Goal: Task Accomplishment & Management: Complete application form

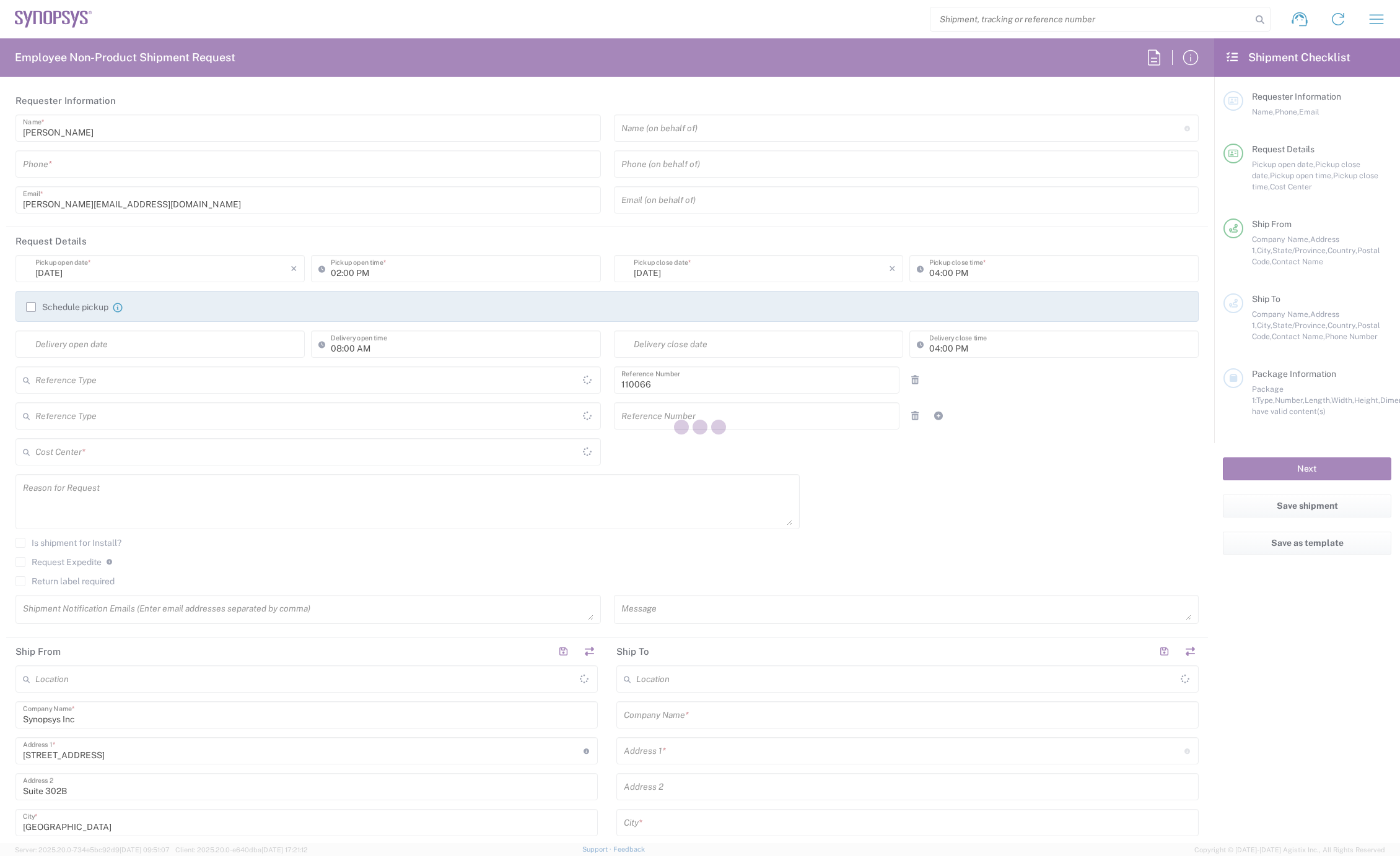
type input "Department"
type input "US01, CIO, IT, ESS2 110066"
type input "Massachusetts"
type input "United States"
type input "Delivered at Place"
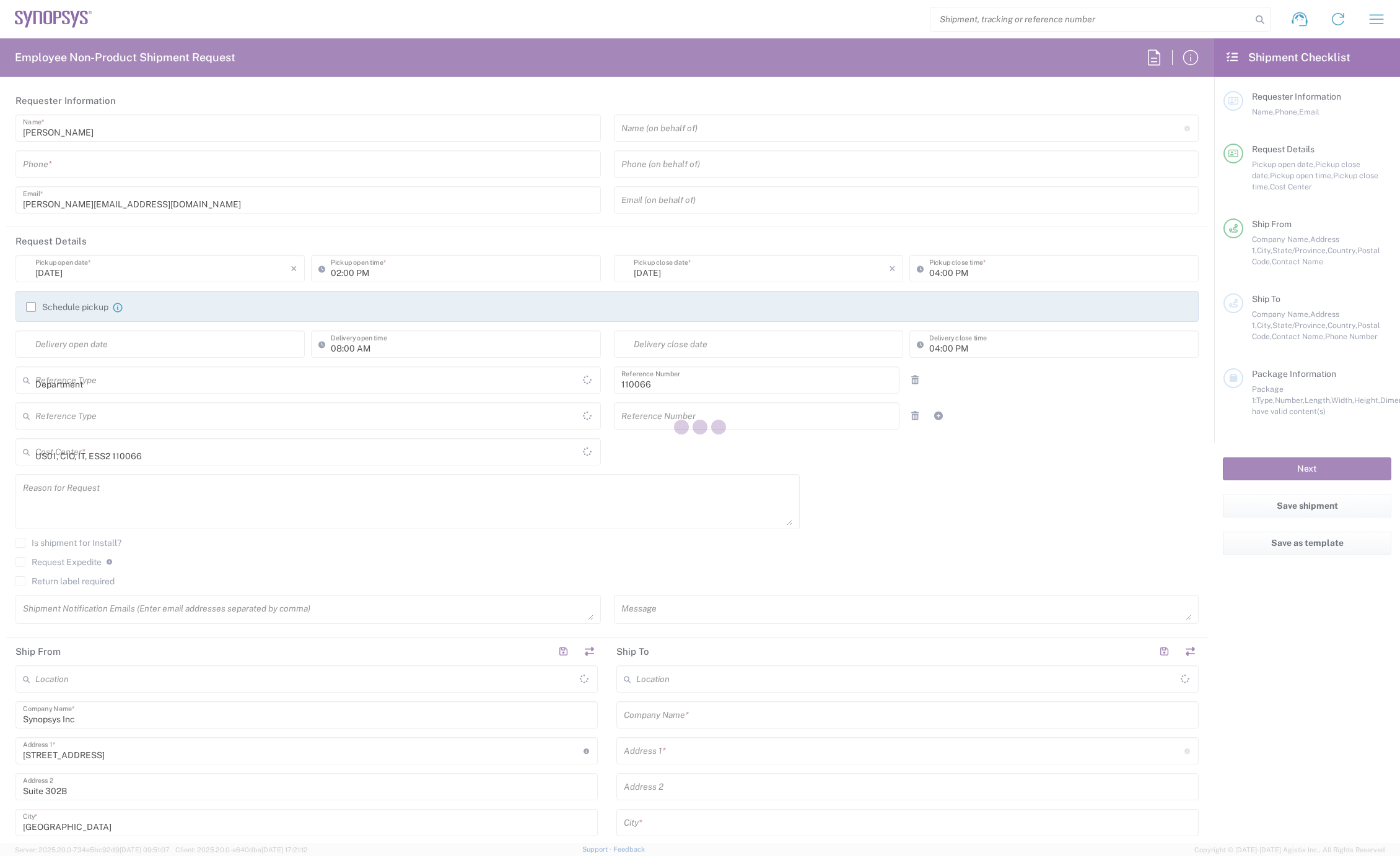
type input "United States"
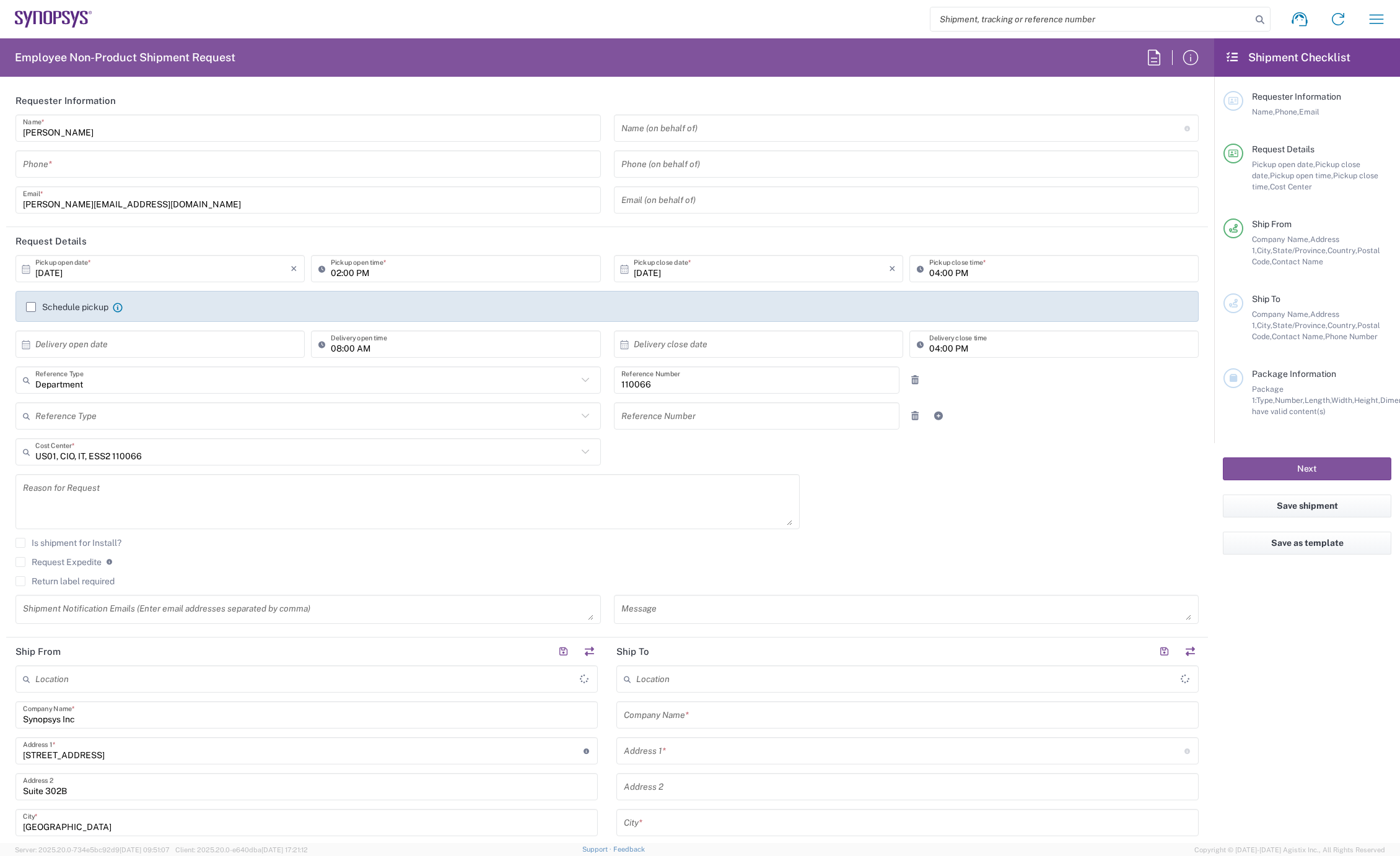
click at [110, 166] on input "tel" at bounding box center [308, 164] width 570 height 22
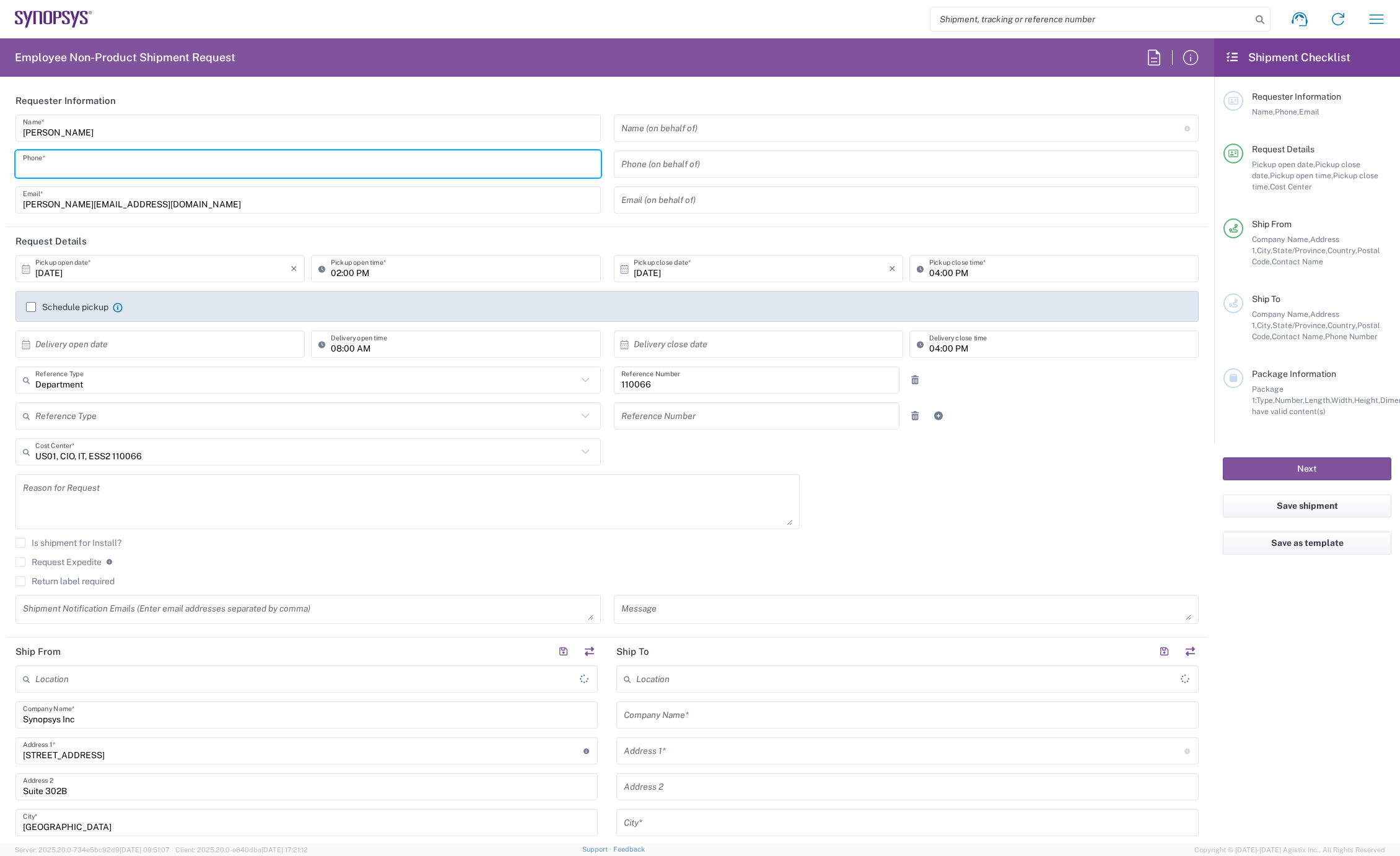
type input "Marlboro US04"
type input "7819643423"
click at [34, 311] on label "Schedule pickup" at bounding box center [67, 307] width 82 height 10
click at [31, 307] on input "Schedule pickup" at bounding box center [31, 307] width 0 height 0
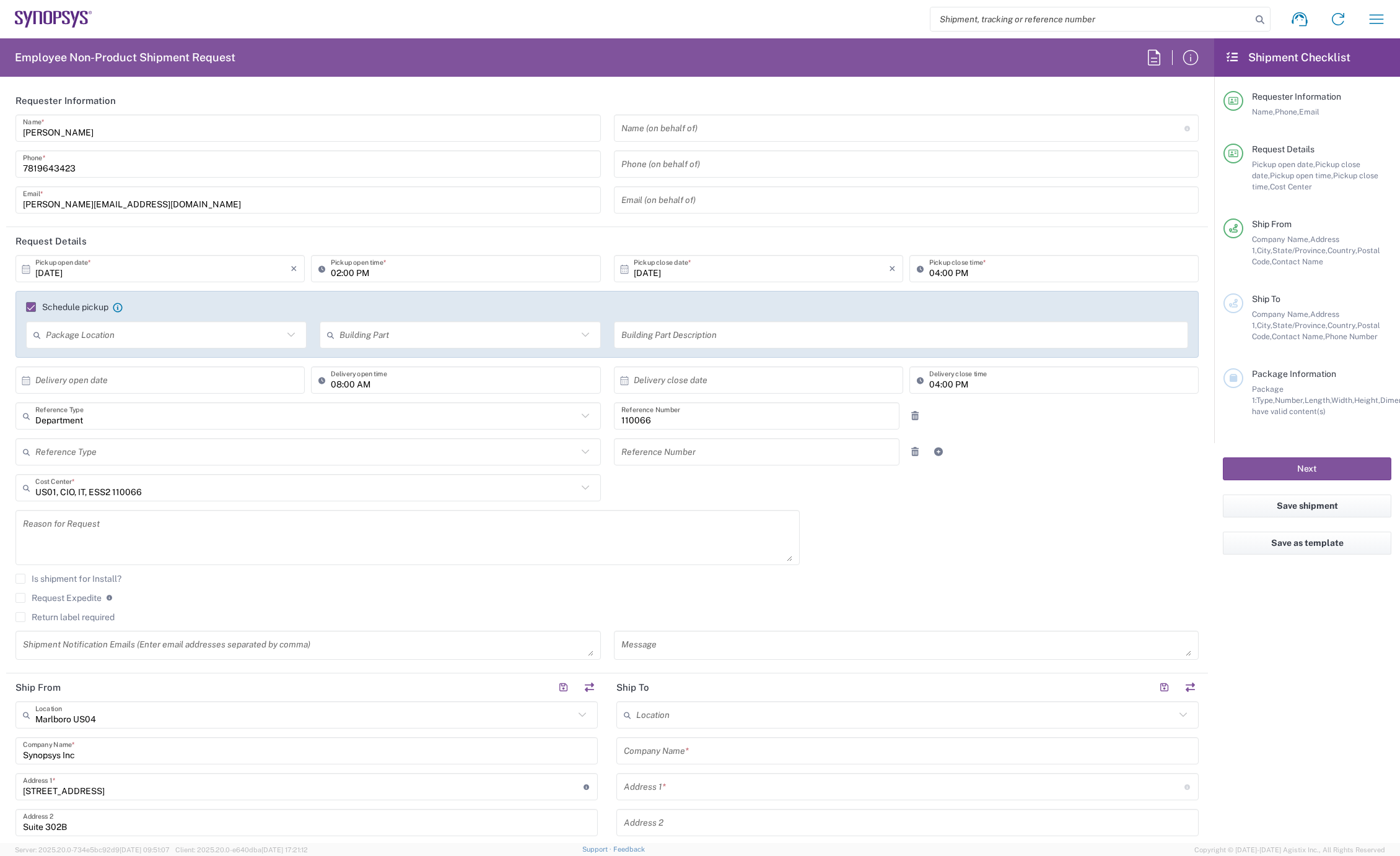
click at [929, 271] on input "04:00 PM" at bounding box center [1060, 269] width 262 height 22
type input "05:00 PM"
click at [77, 527] on textarea at bounding box center [407, 538] width 769 height 48
click at [213, 514] on div "Reason for Request" at bounding box center [407, 538] width 784 height 55
click at [169, 538] on textarea at bounding box center [407, 538] width 769 height 48
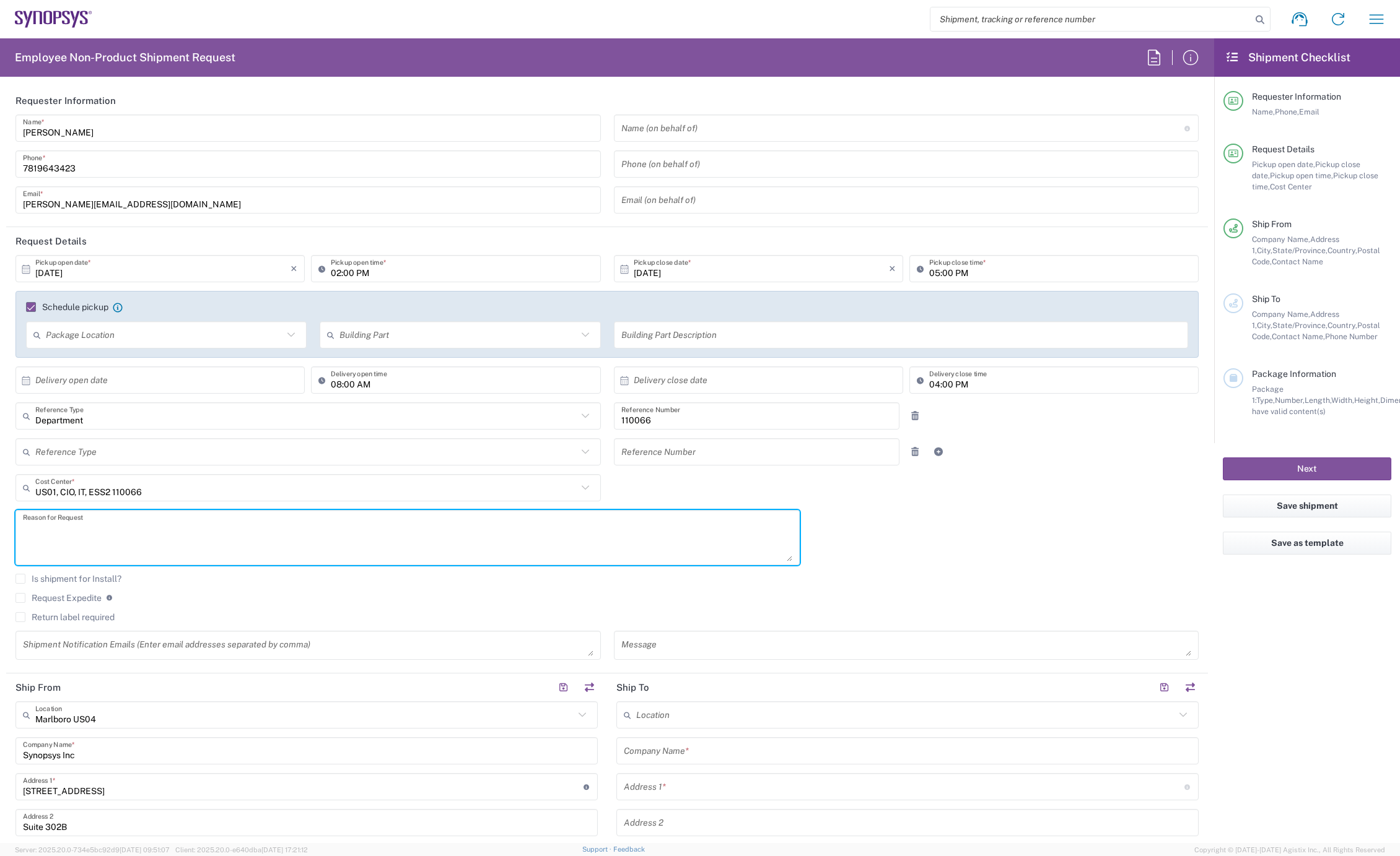
paste textarea "INC0935346"
type textarea "INC0935346"
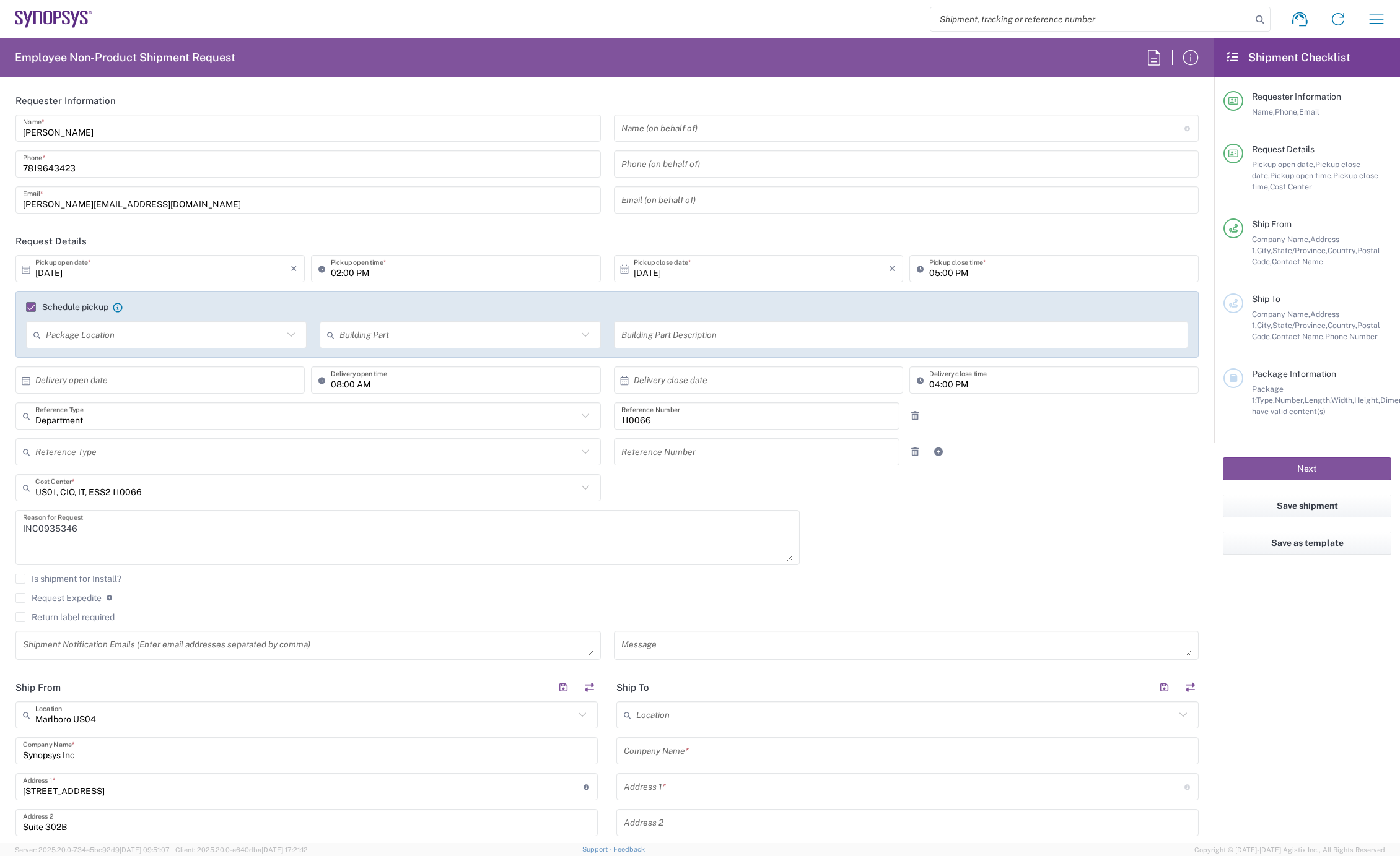
click at [55, 617] on label "Return label required" at bounding box center [64, 618] width 99 height 10
click at [20, 618] on input "Return label required" at bounding box center [20, 618] width 0 height 0
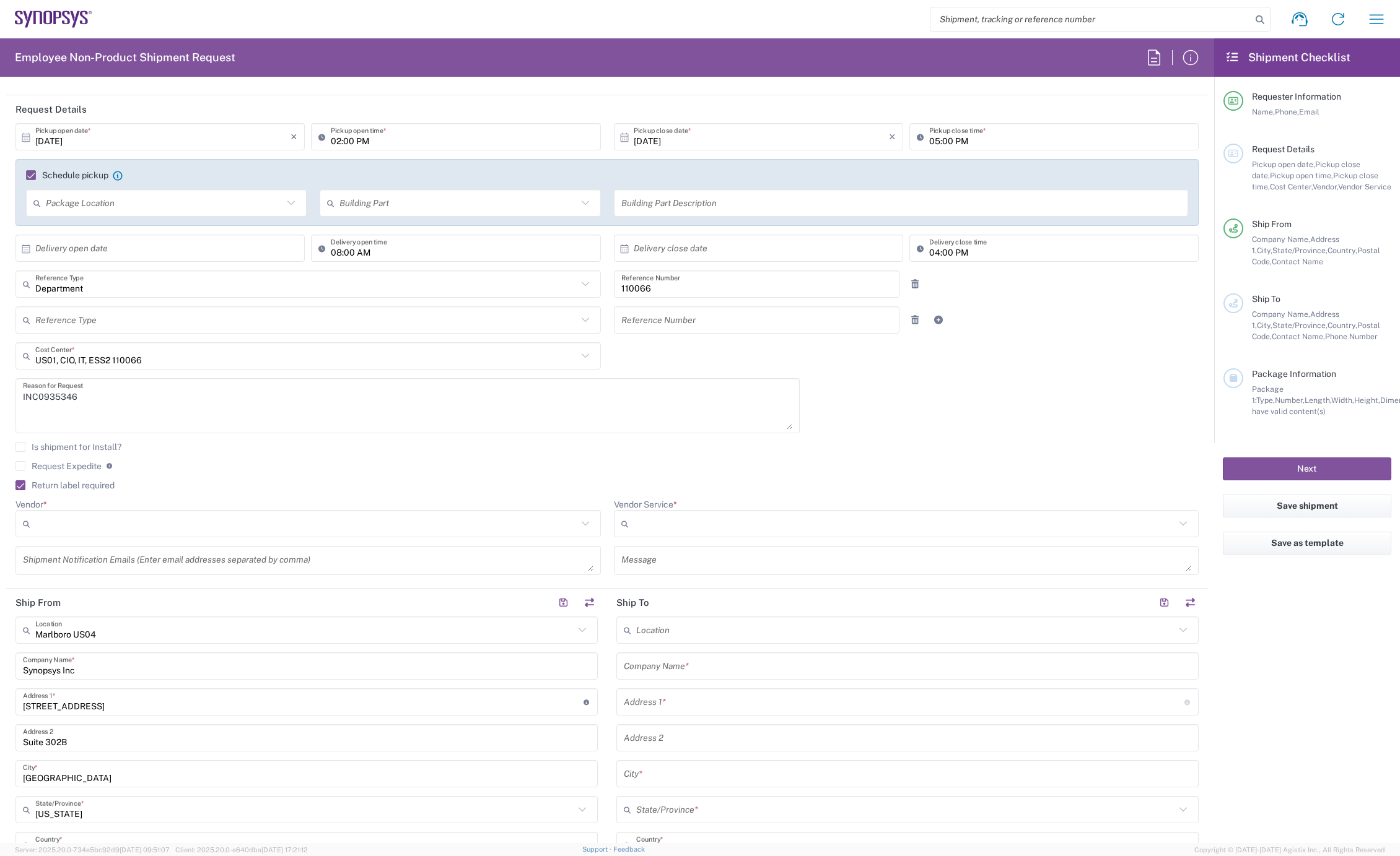
scroll to position [138, 0]
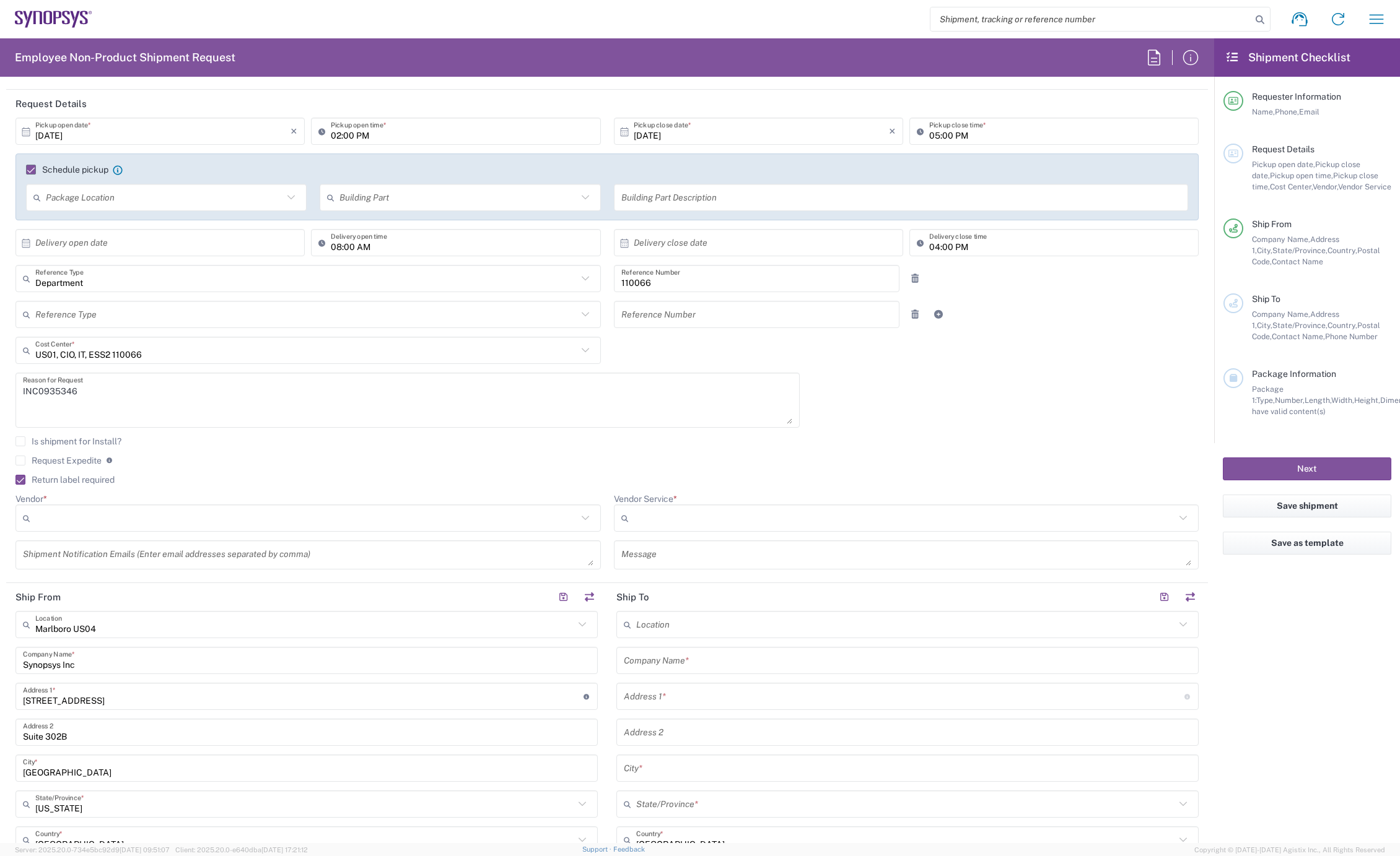
click at [141, 514] on input "Vendor *" at bounding box center [306, 518] width 542 height 19
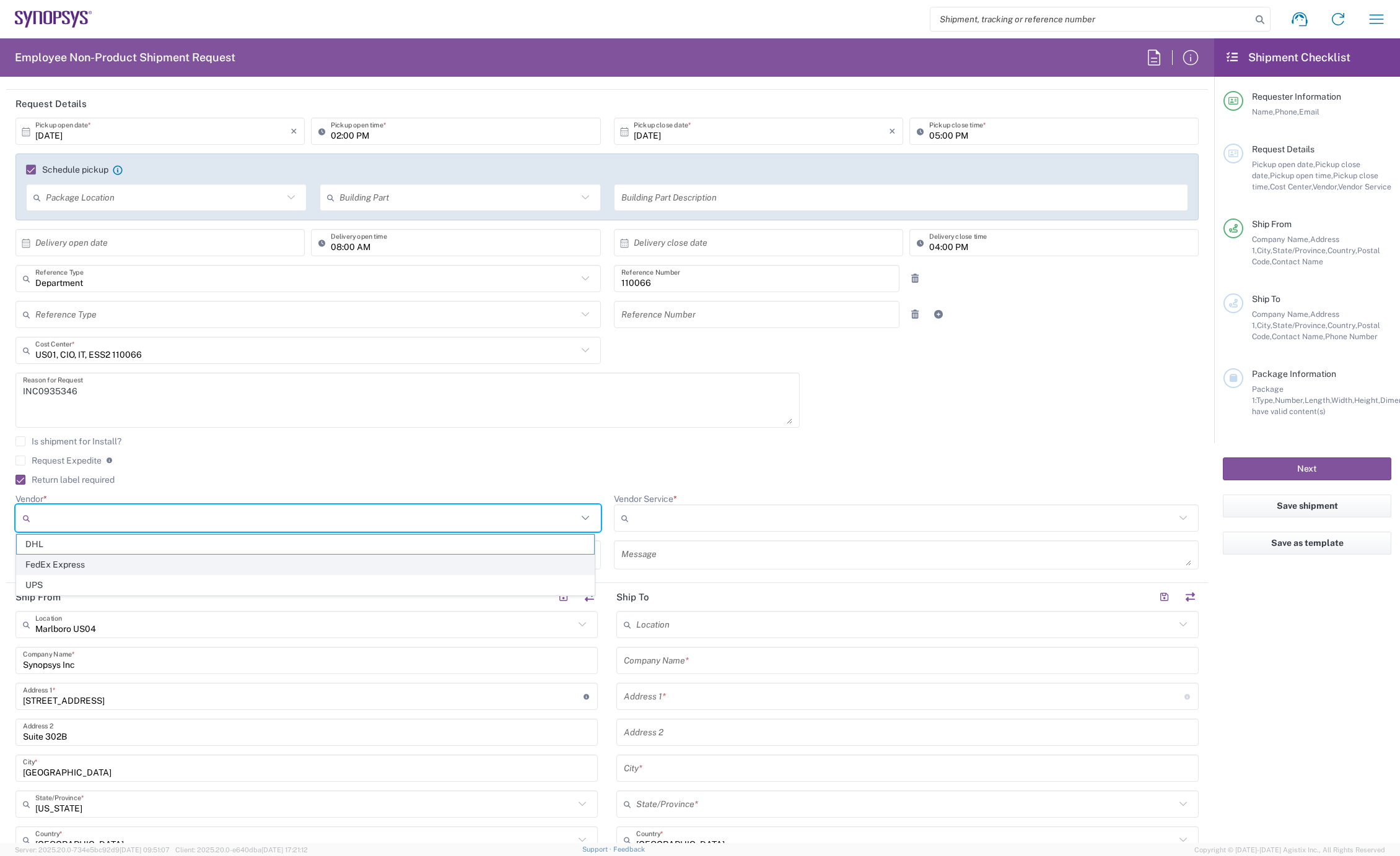
click at [108, 567] on span "FedEx Express" at bounding box center [305, 565] width 577 height 19
type input "FedEx Express"
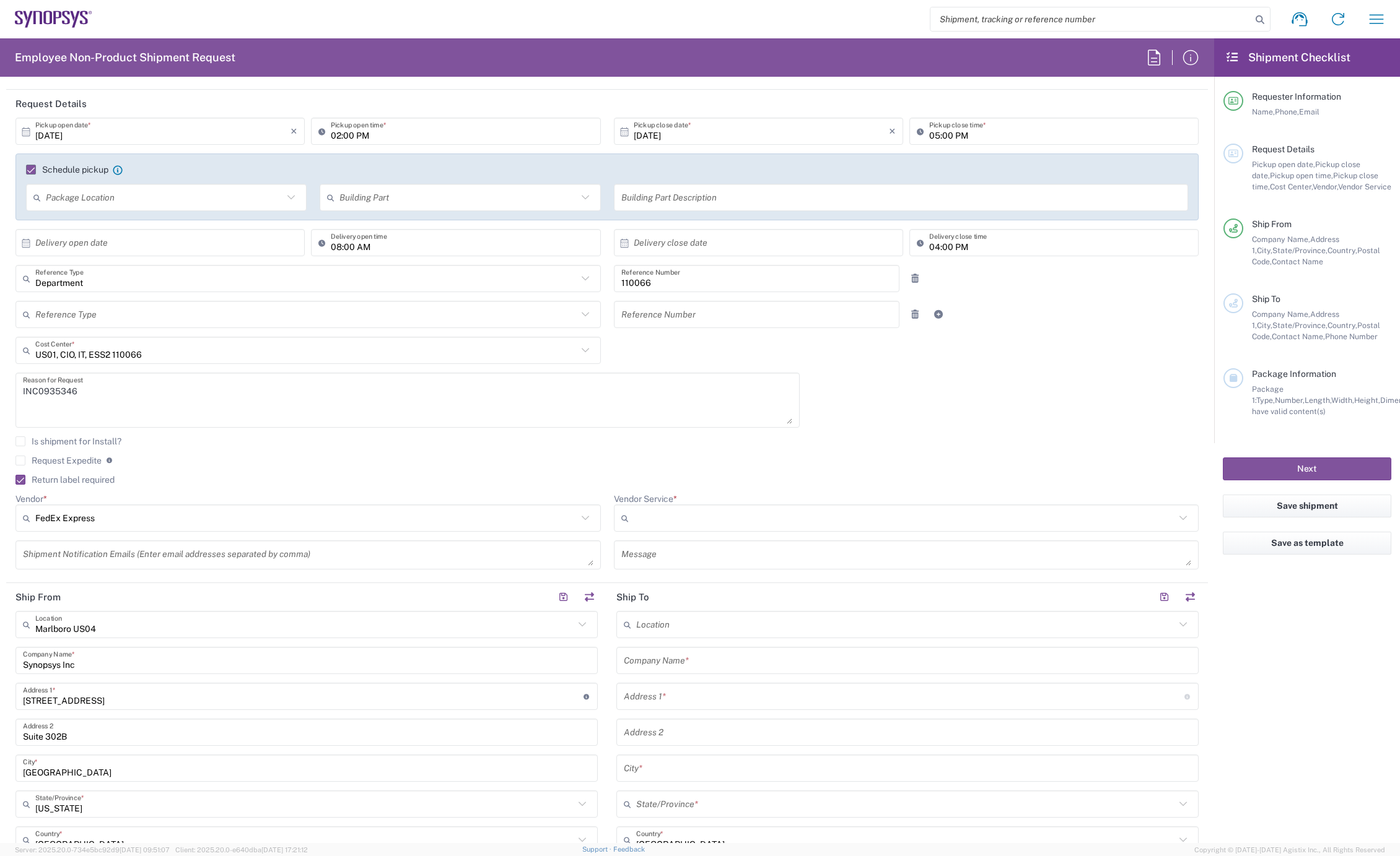
click at [659, 509] on input "Vendor Service *" at bounding box center [905, 518] width 542 height 19
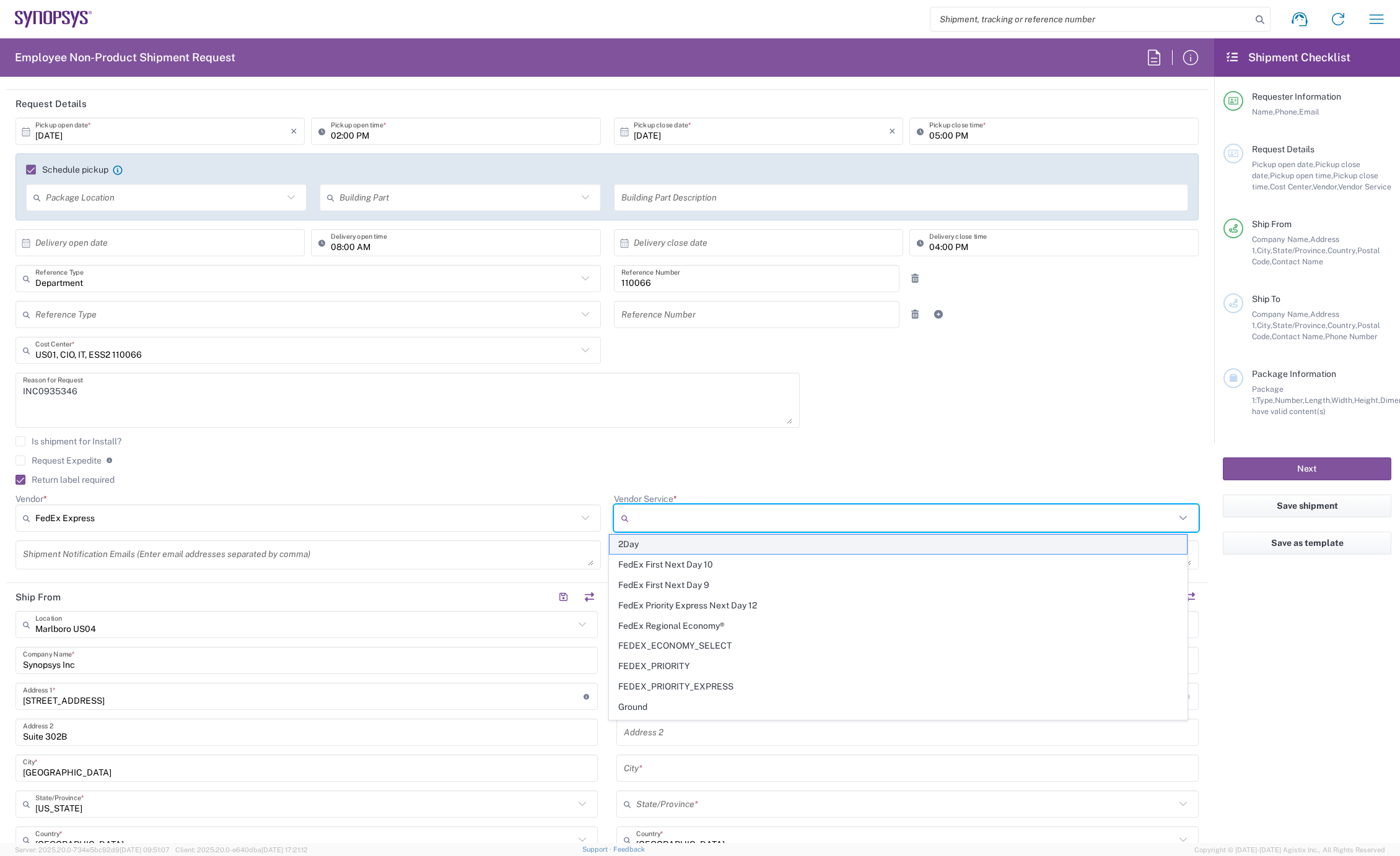
click at [643, 547] on span "2Day" at bounding box center [898, 544] width 577 height 19
type input "2Day"
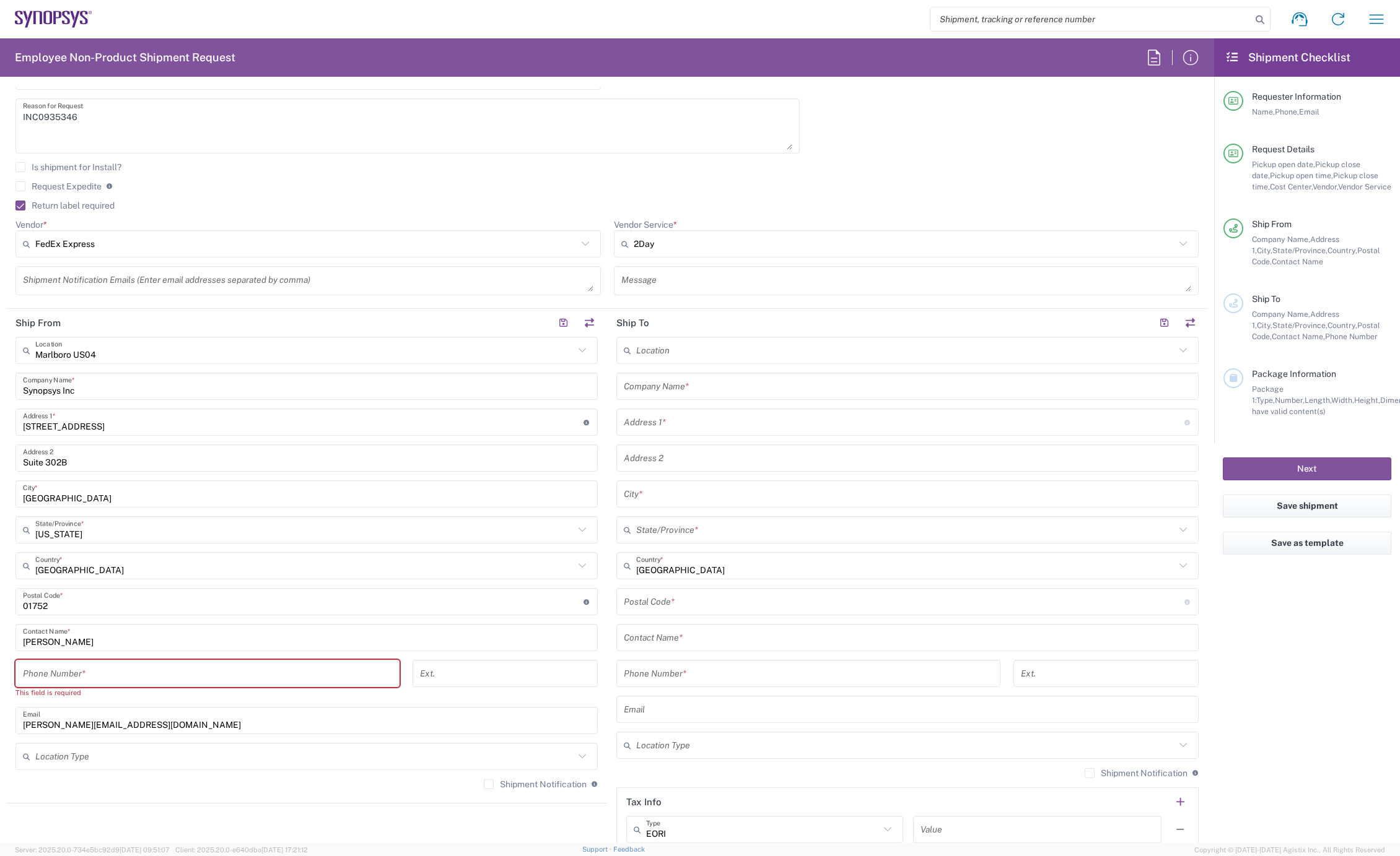
scroll to position [412, 0]
click at [125, 683] on div "Phone Number *" at bounding box center [207, 673] width 384 height 27
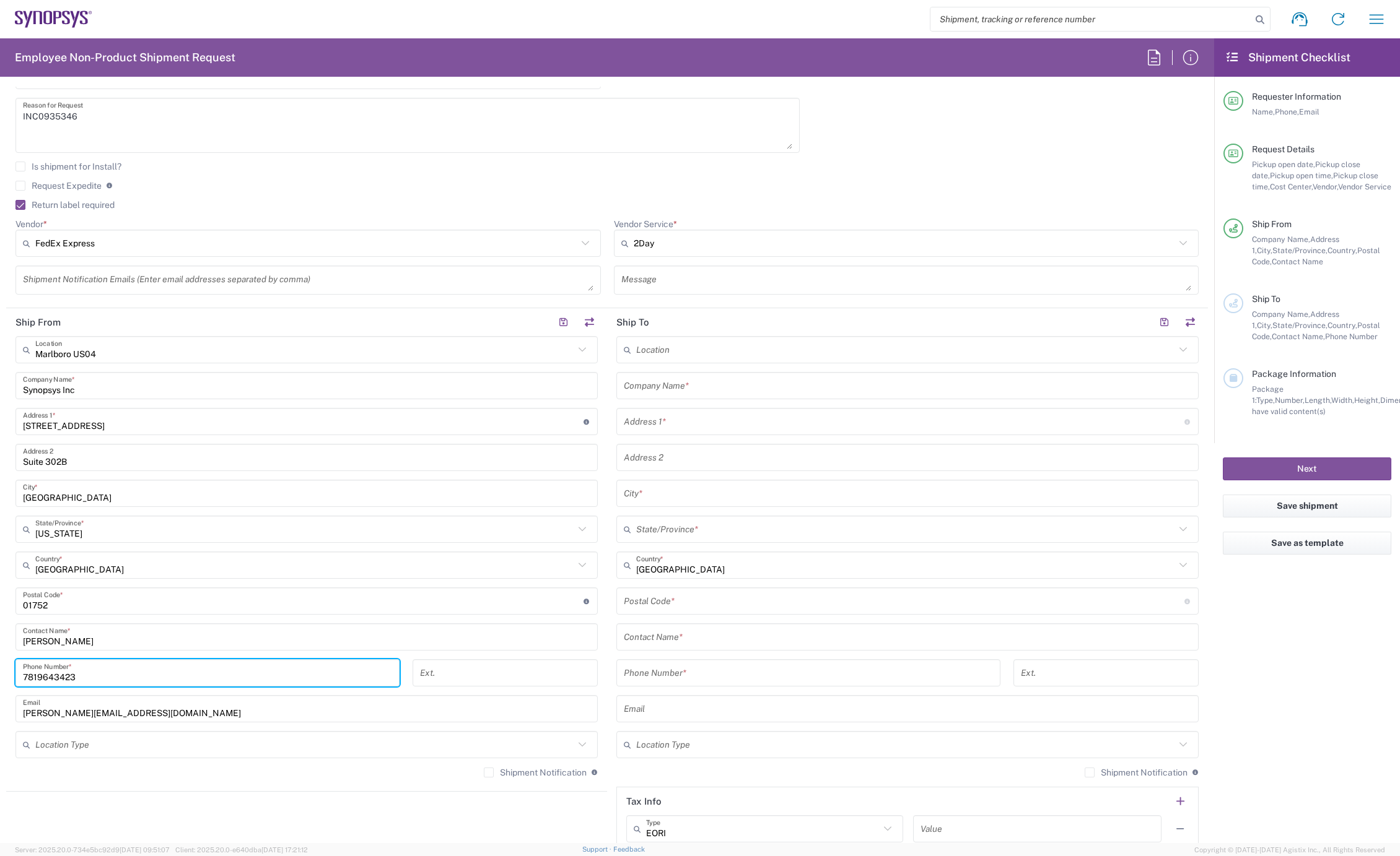
type input "7819643423"
click at [484, 770] on label "Shipment Notification" at bounding box center [535, 773] width 103 height 10
click at [489, 772] on input "Shipment Notification" at bounding box center [489, 772] width 0 height 0
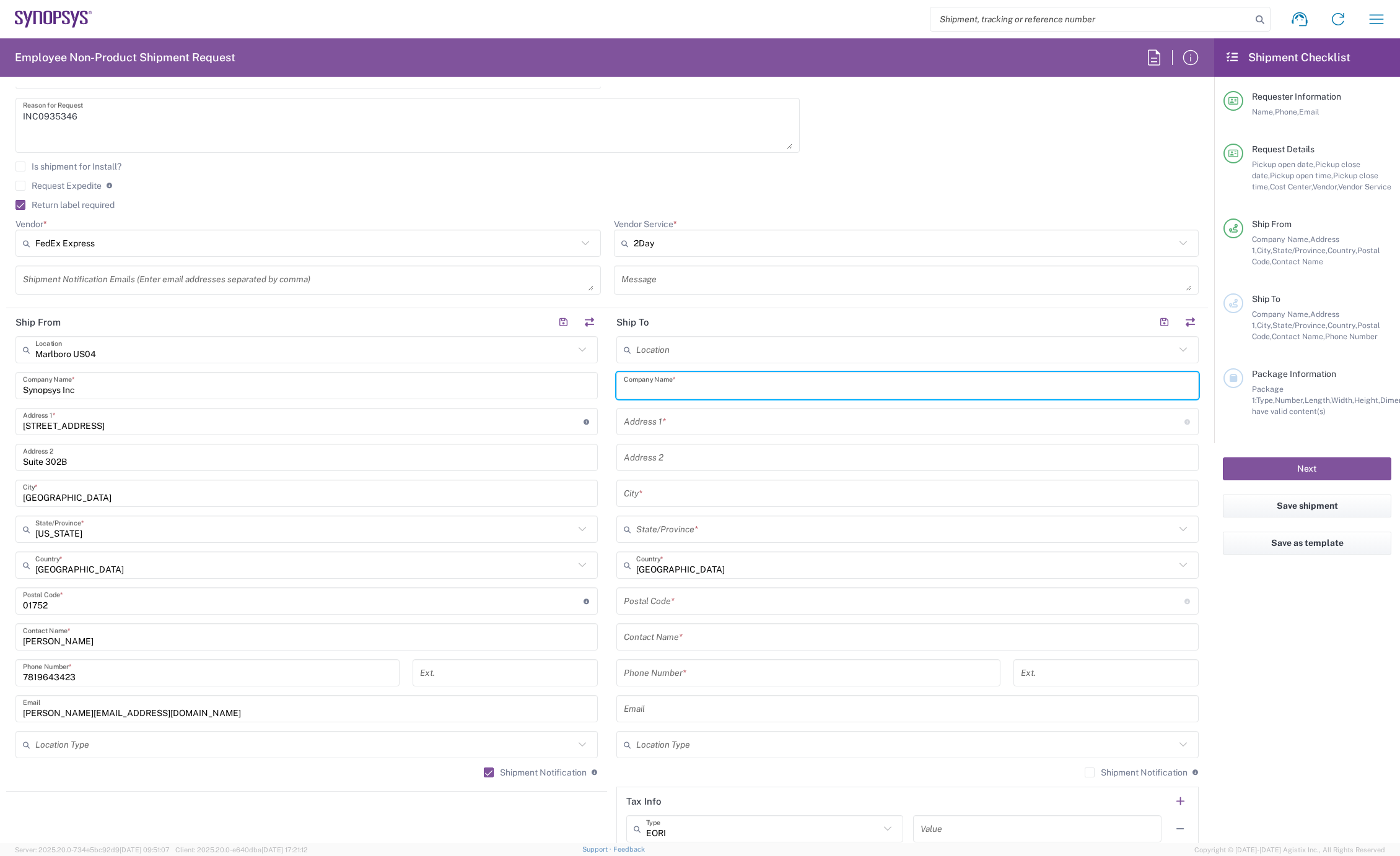
click at [672, 381] on input "text" at bounding box center [907, 386] width 567 height 22
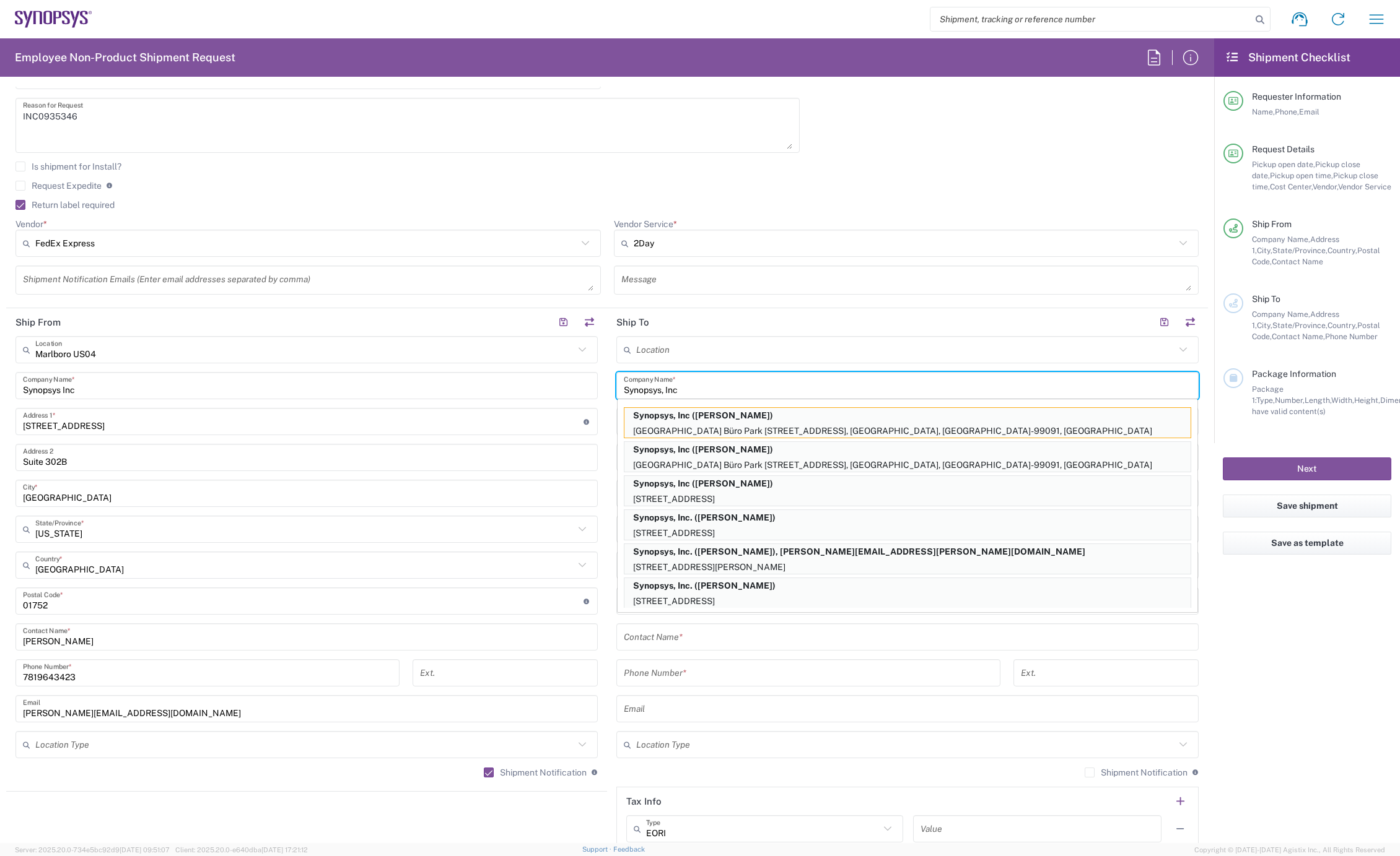
type input "Synopsys, Inc"
click at [682, 653] on div "Location Aachen DE04 Agrate Brianza IT01 Aschheim DE02 Atlanta US60 Austin US26…" at bounding box center [908, 597] width 582 height 520
click at [664, 633] on input "text" at bounding box center [907, 638] width 567 height 22
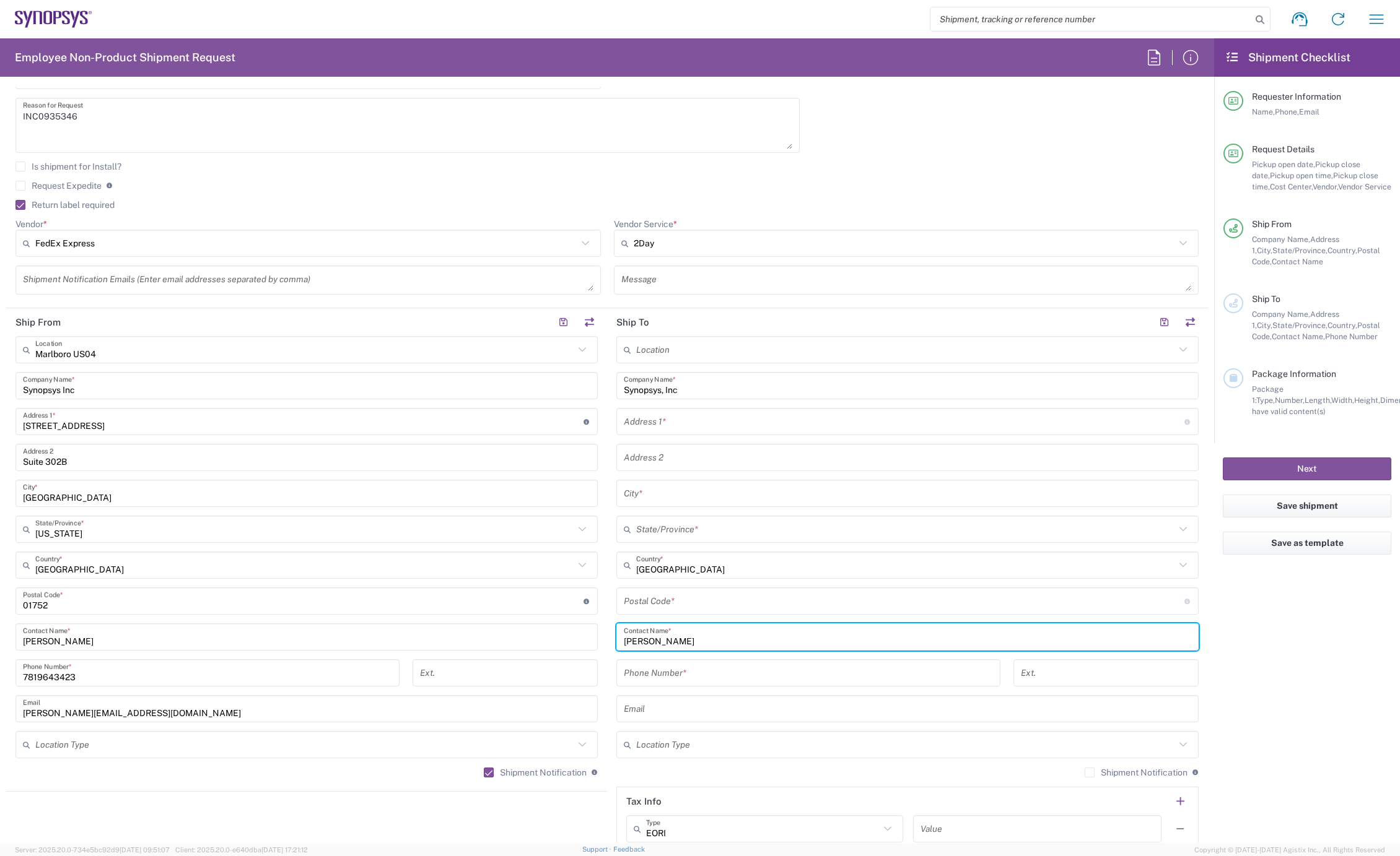
type input "Scott Magers"
click at [691, 677] on input "tel" at bounding box center [808, 673] width 369 height 22
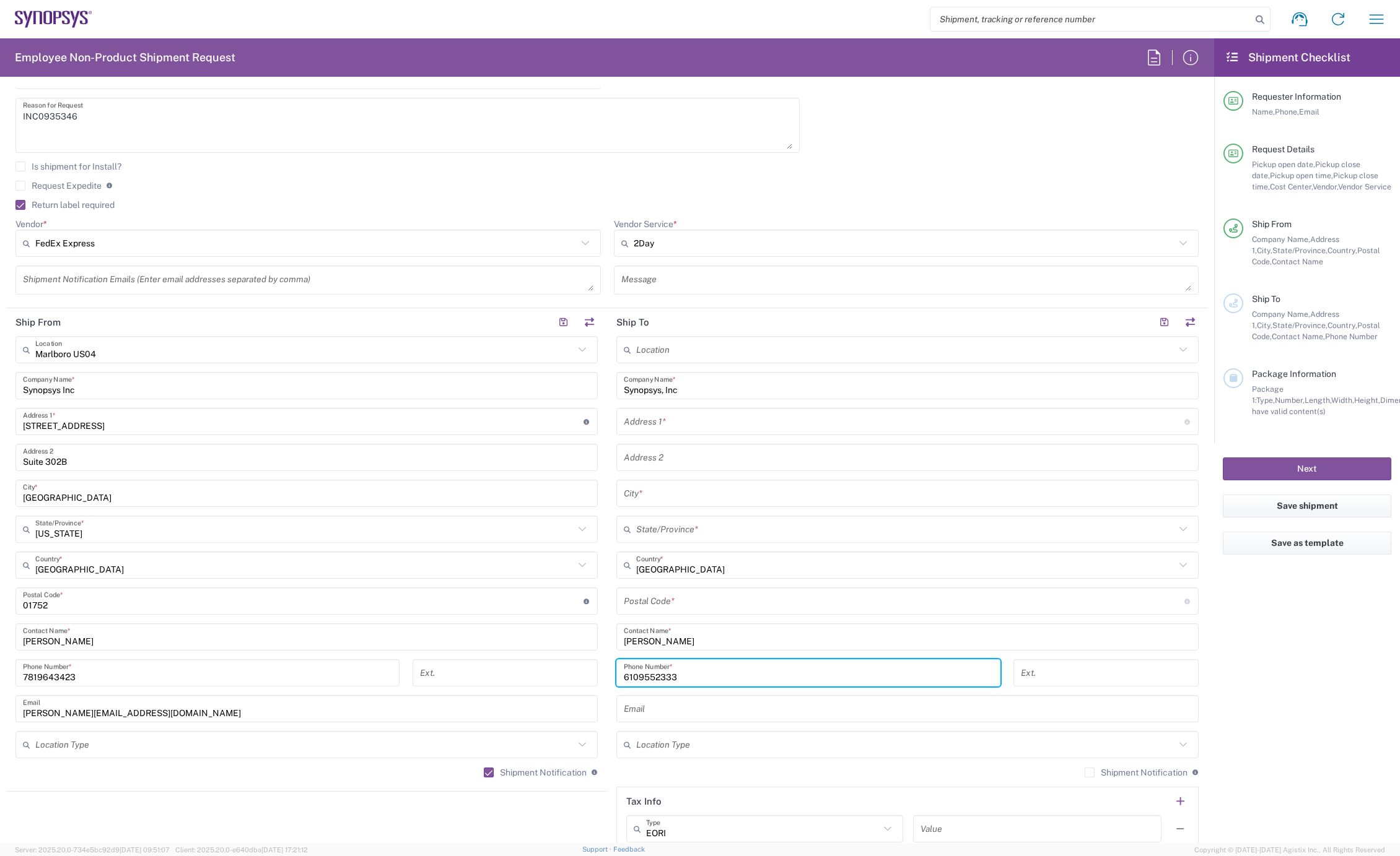
type input "6109552333"
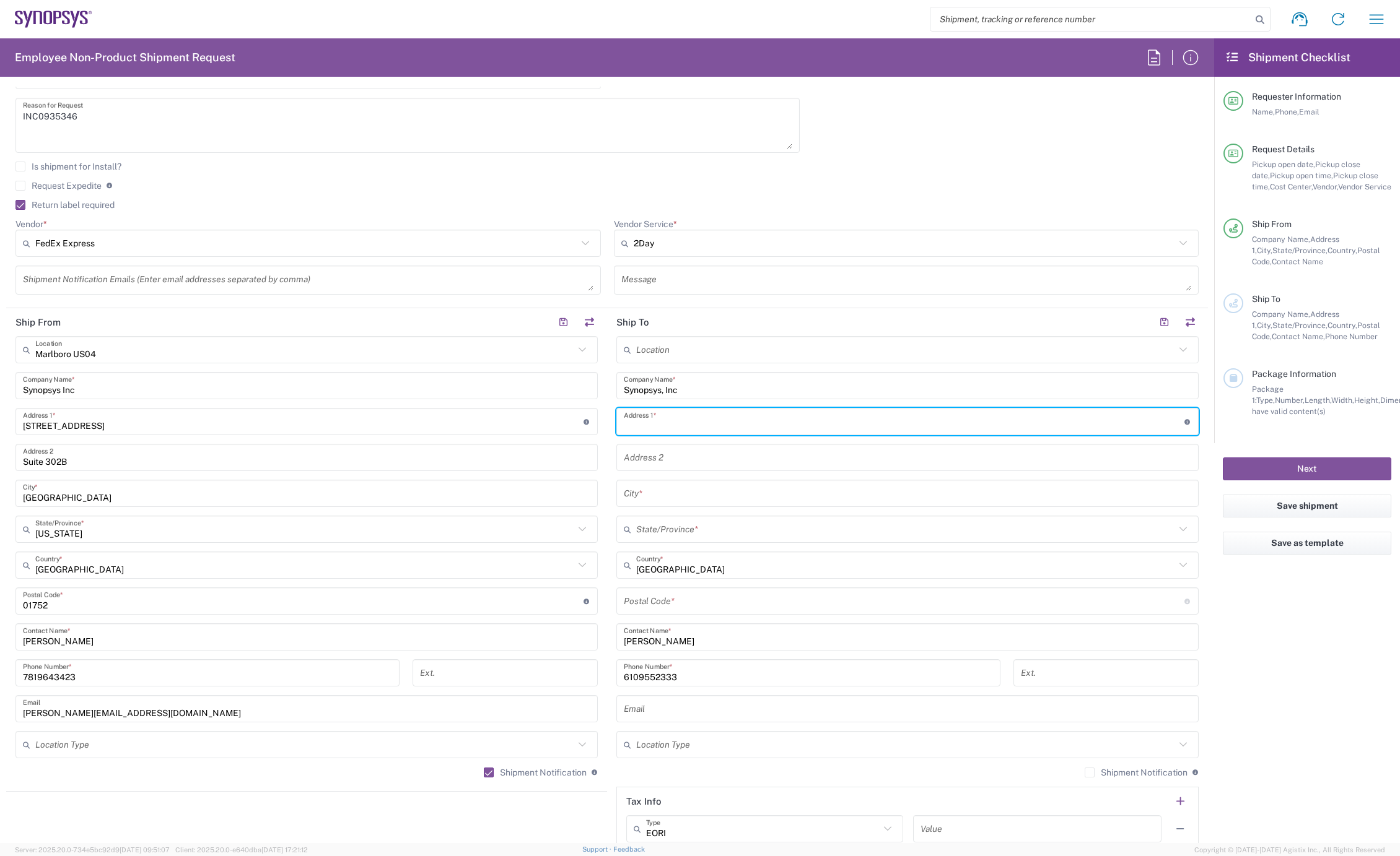
click at [683, 423] on input "text" at bounding box center [904, 422] width 561 height 22
paste input "3240 El Camino Real"
type input "3240 El Camino Real"
click at [661, 457] on input "text" at bounding box center [907, 458] width 567 height 22
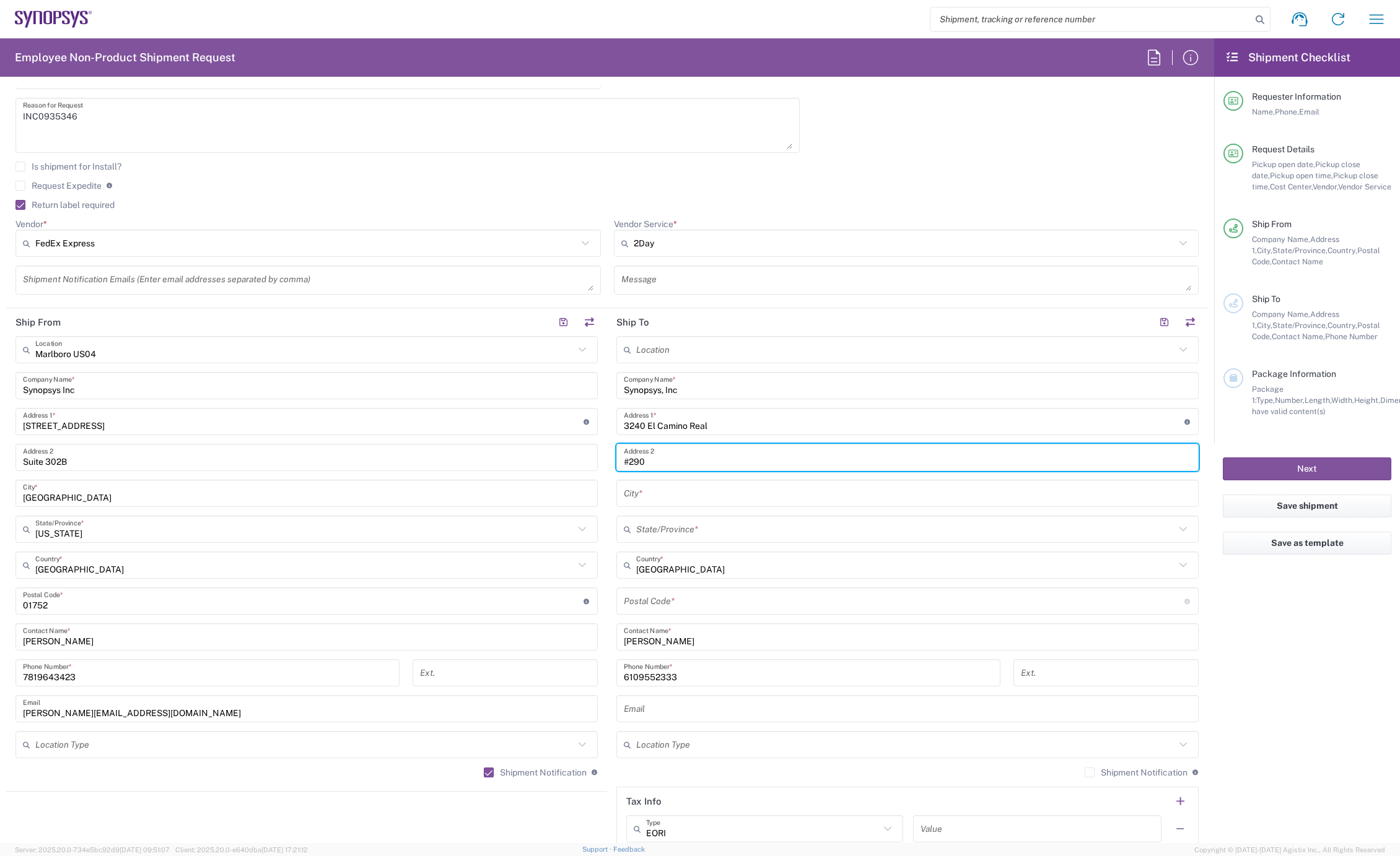
type input "#290"
click at [654, 495] on input "text" at bounding box center [907, 494] width 567 height 22
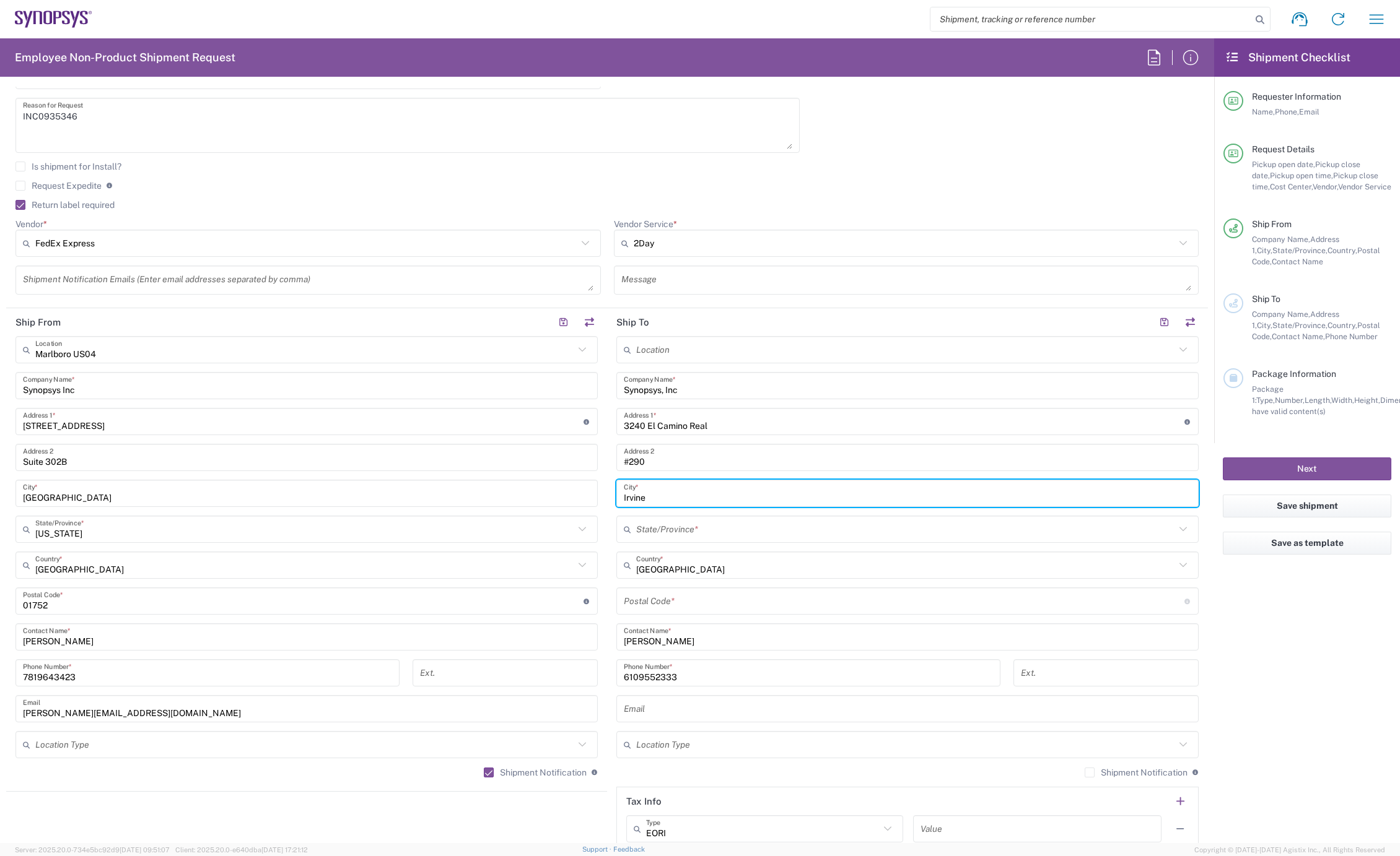
type input "Irvine"
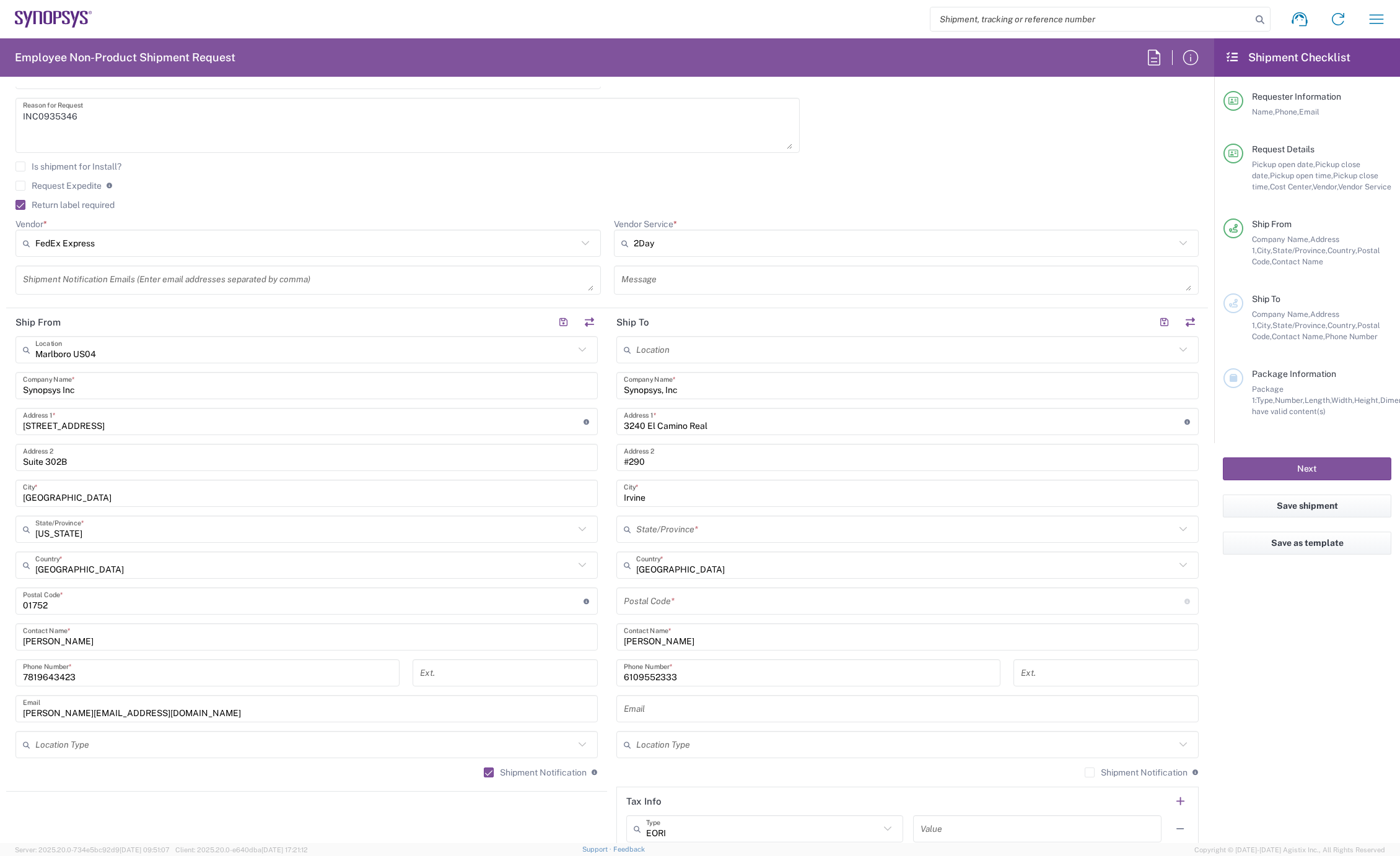
click at [647, 523] on input "text" at bounding box center [906, 530] width 539 height 22
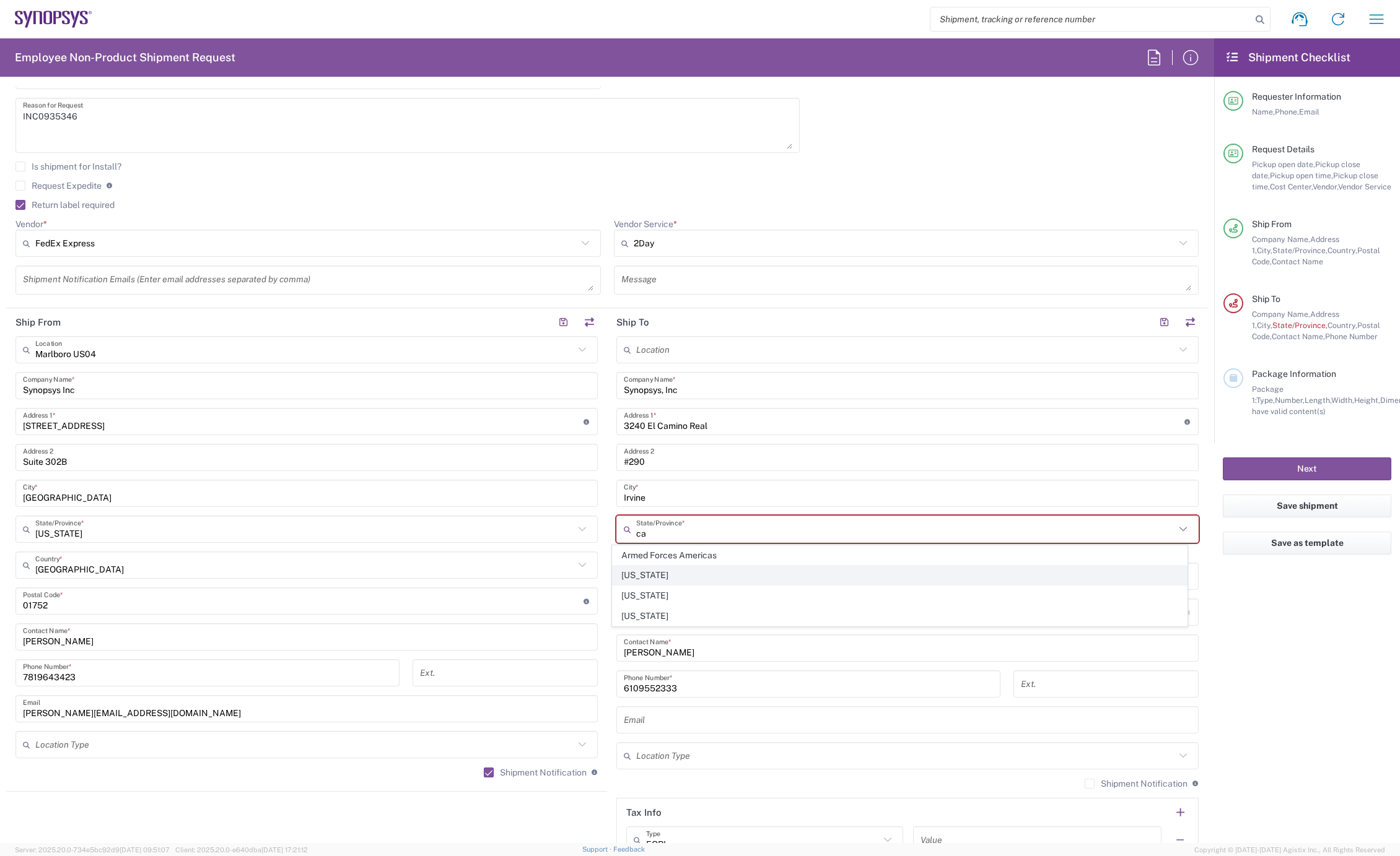
click at [660, 576] on span "California" at bounding box center [900, 575] width 575 height 19
type input "California"
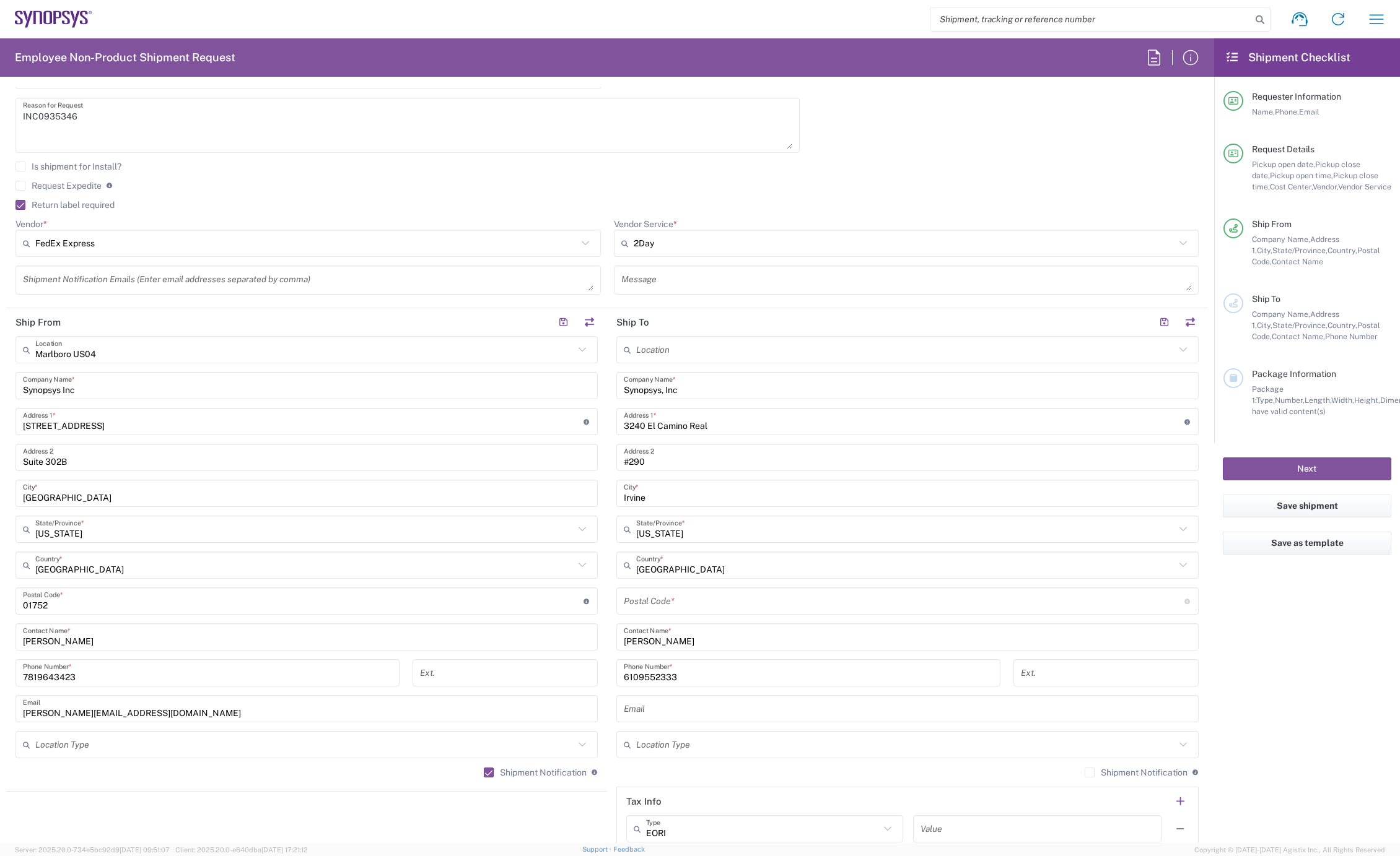
scroll to position [481, 0]
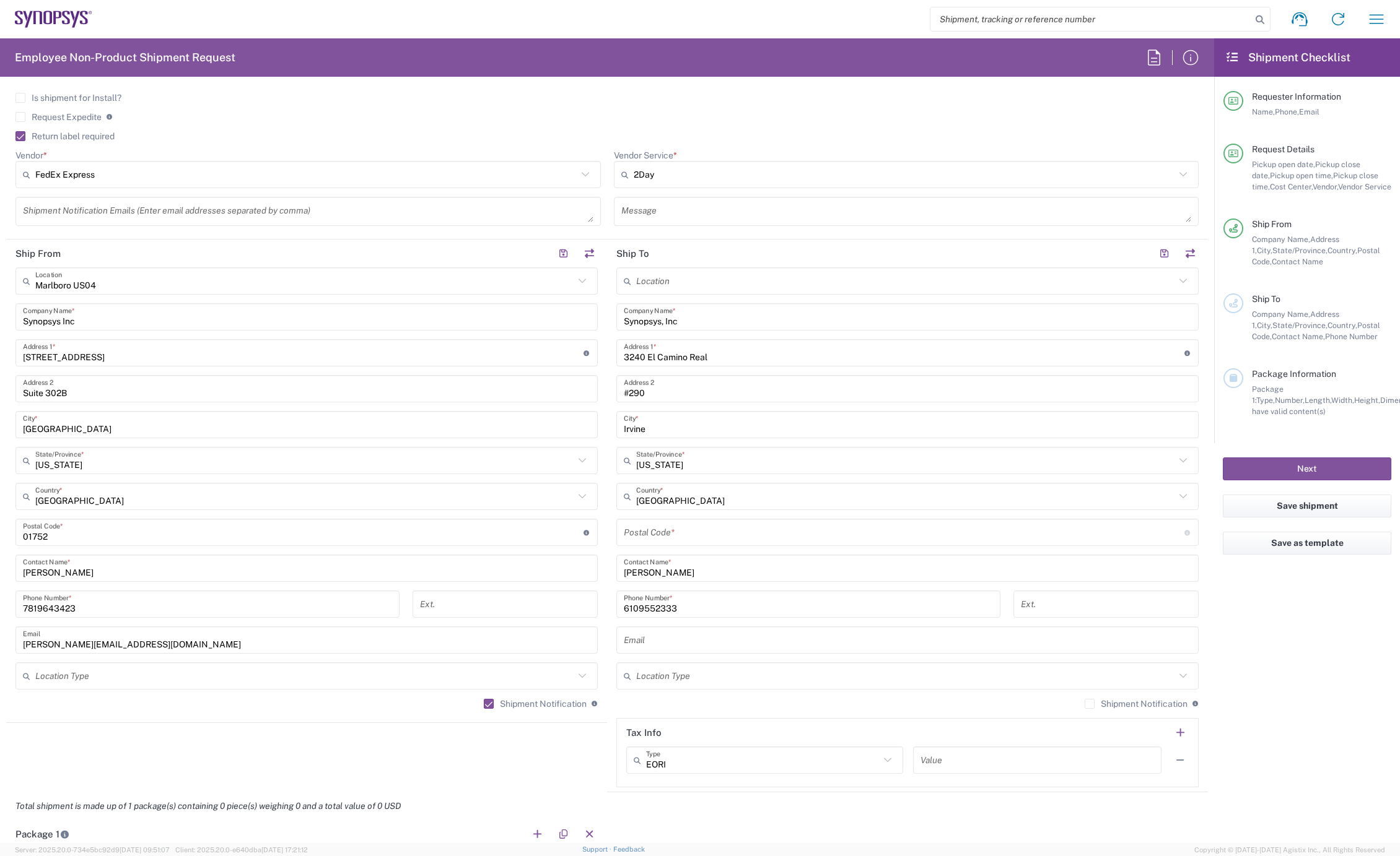
click at [650, 537] on input "undefined" at bounding box center [904, 532] width 561 height 22
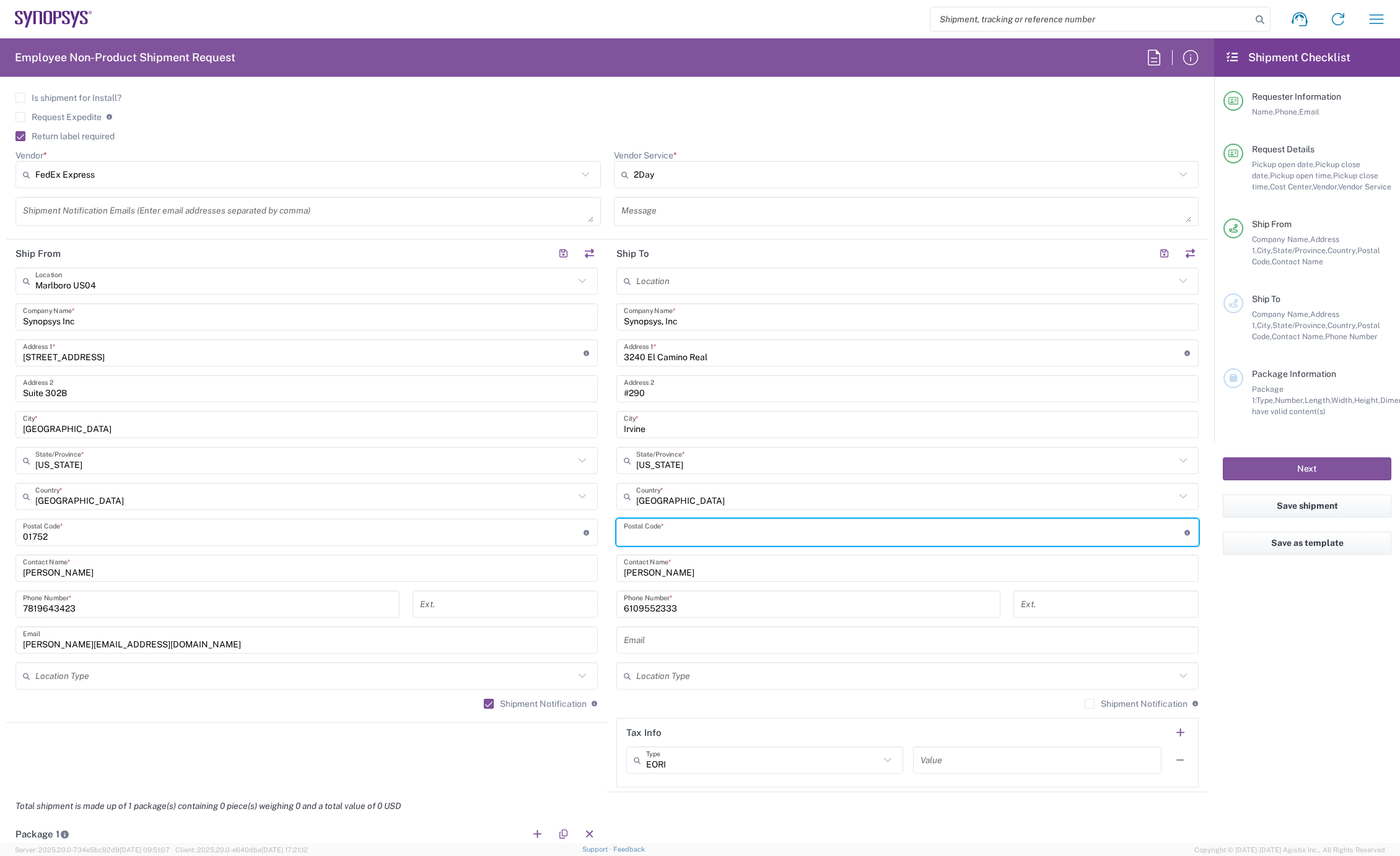
paste input "92602"
type input "92602"
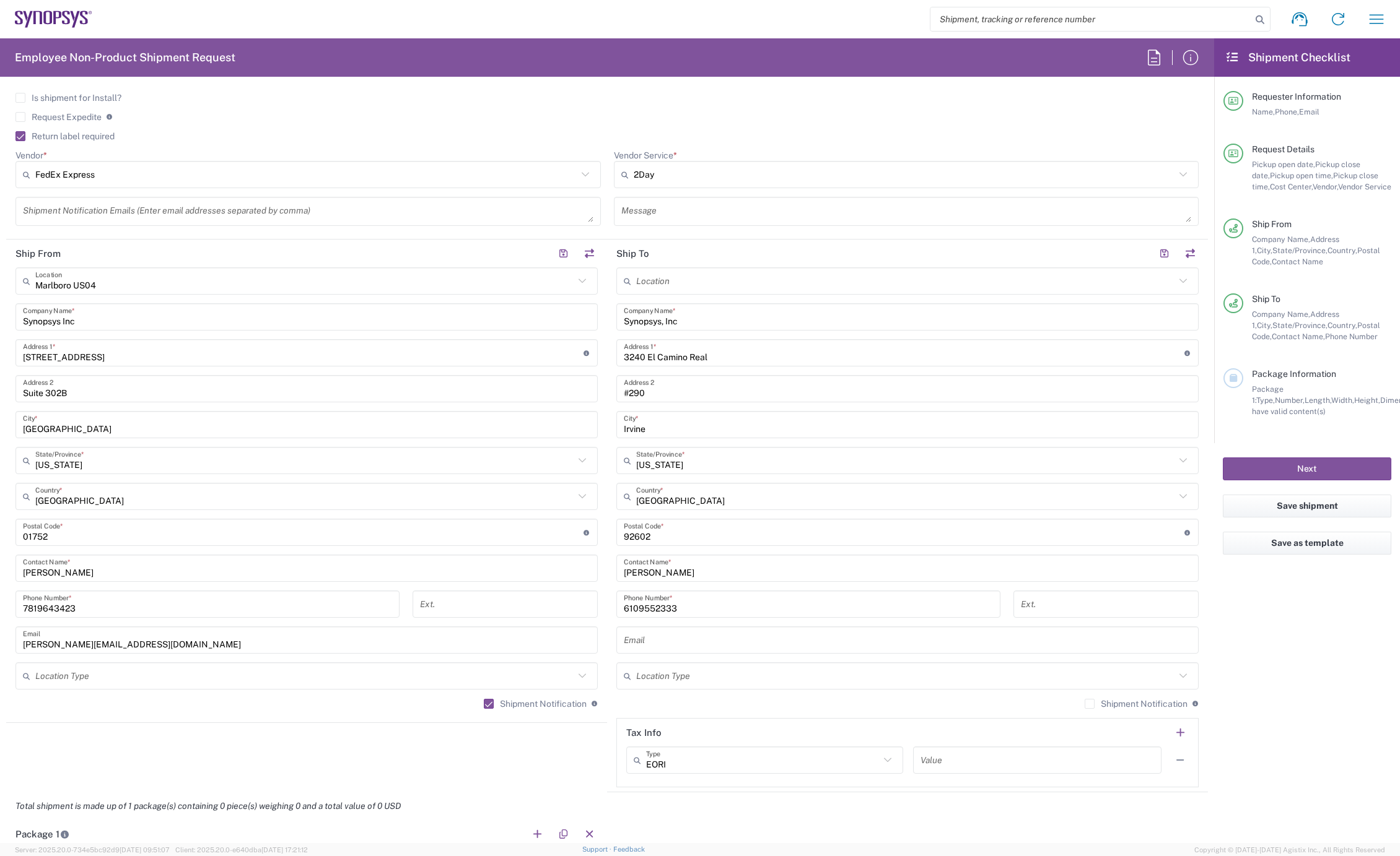
click at [87, 205] on textarea at bounding box center [308, 211] width 570 height 22
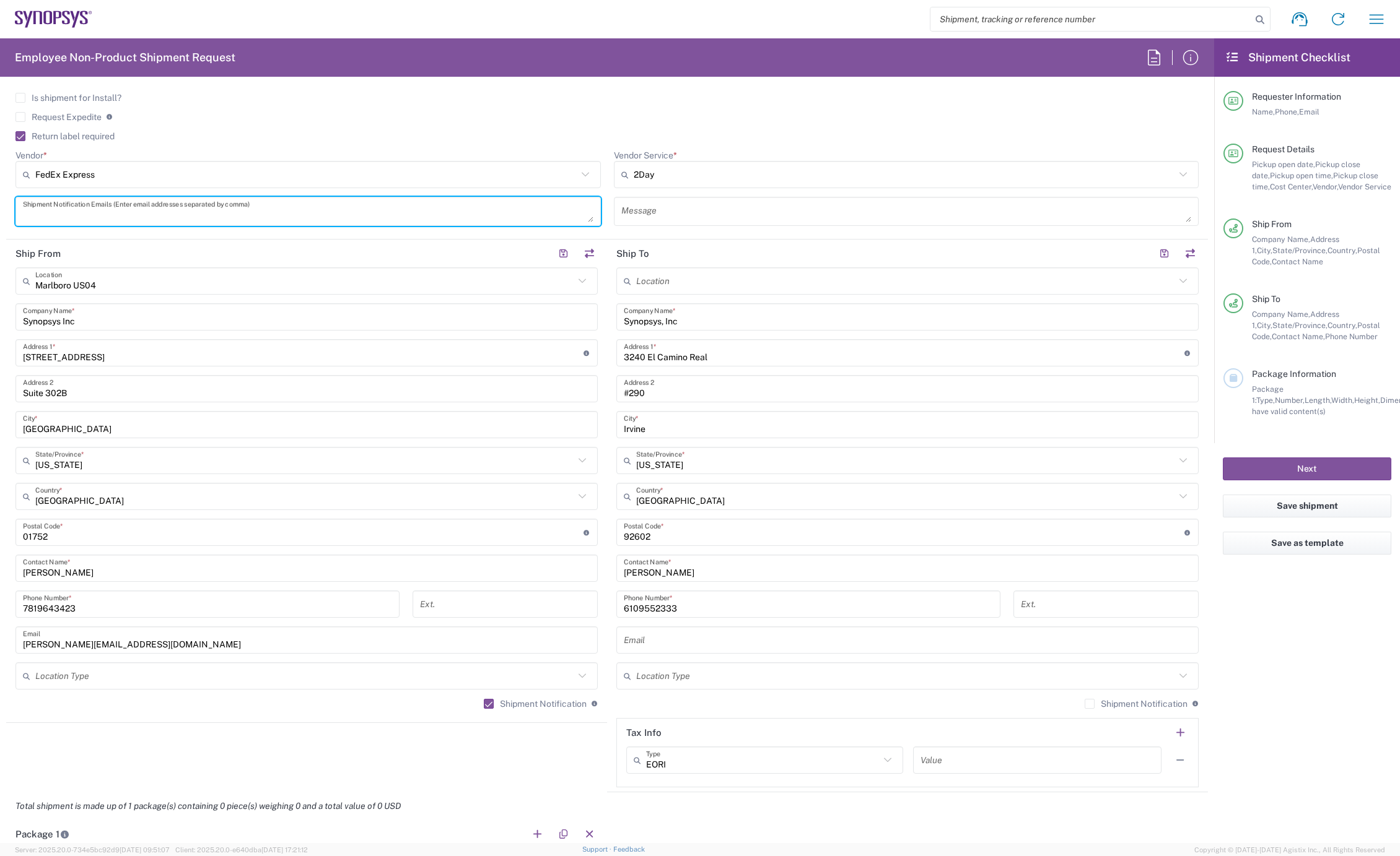
paste textarea "92602"
type textarea "9"
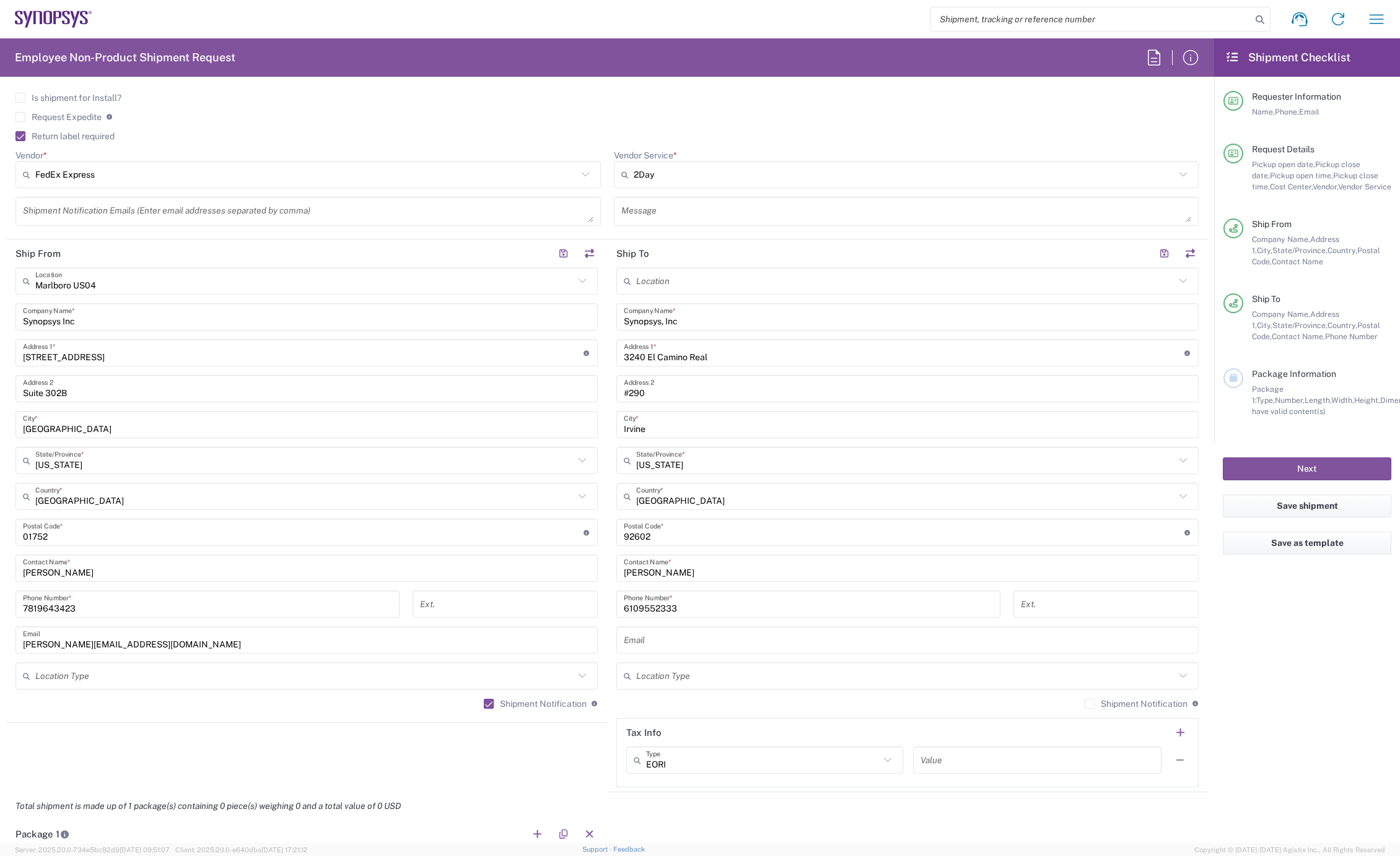
click at [77, 218] on textarea at bounding box center [308, 211] width 570 height 22
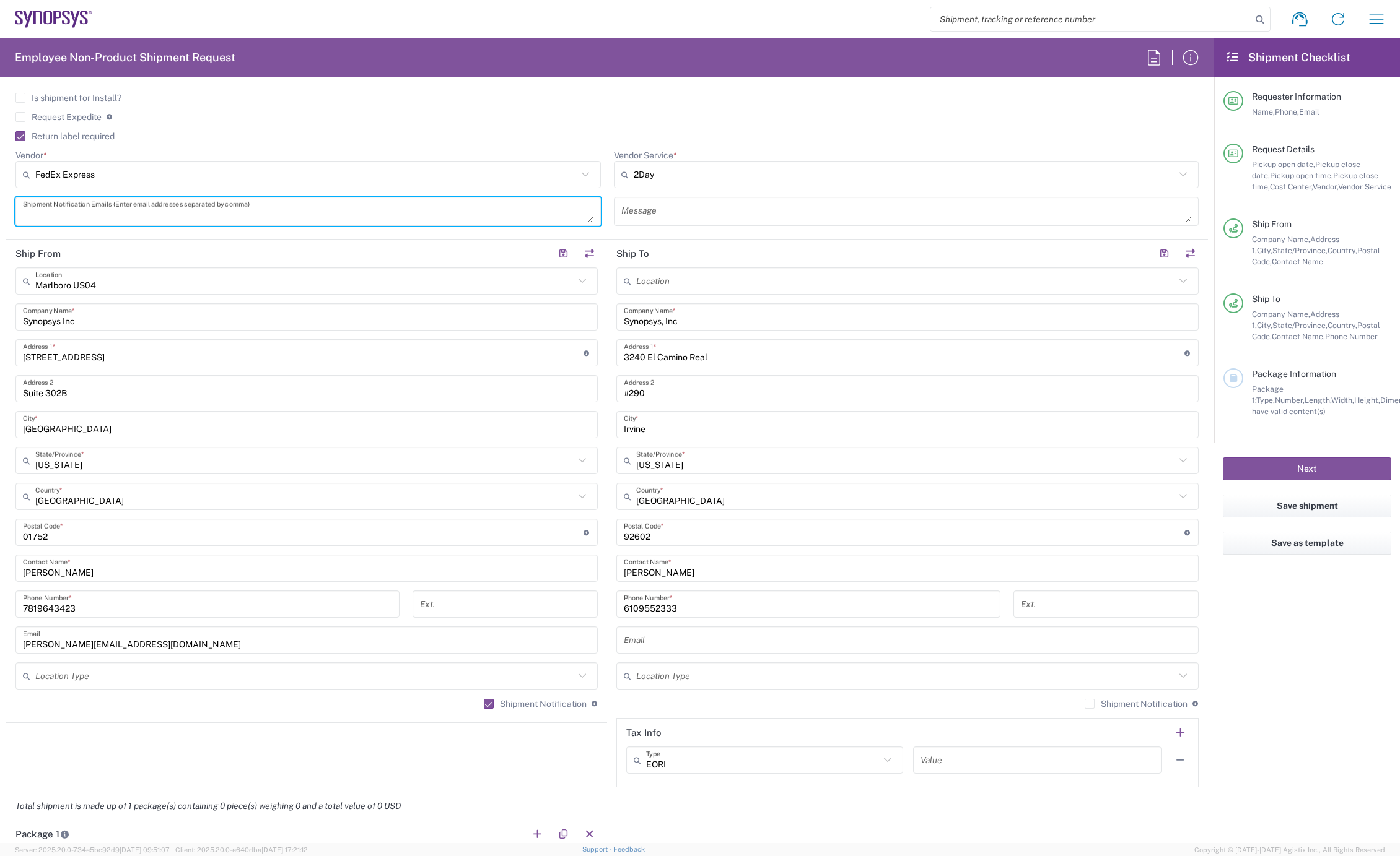
paste textarea "92602"
type textarea "92602"
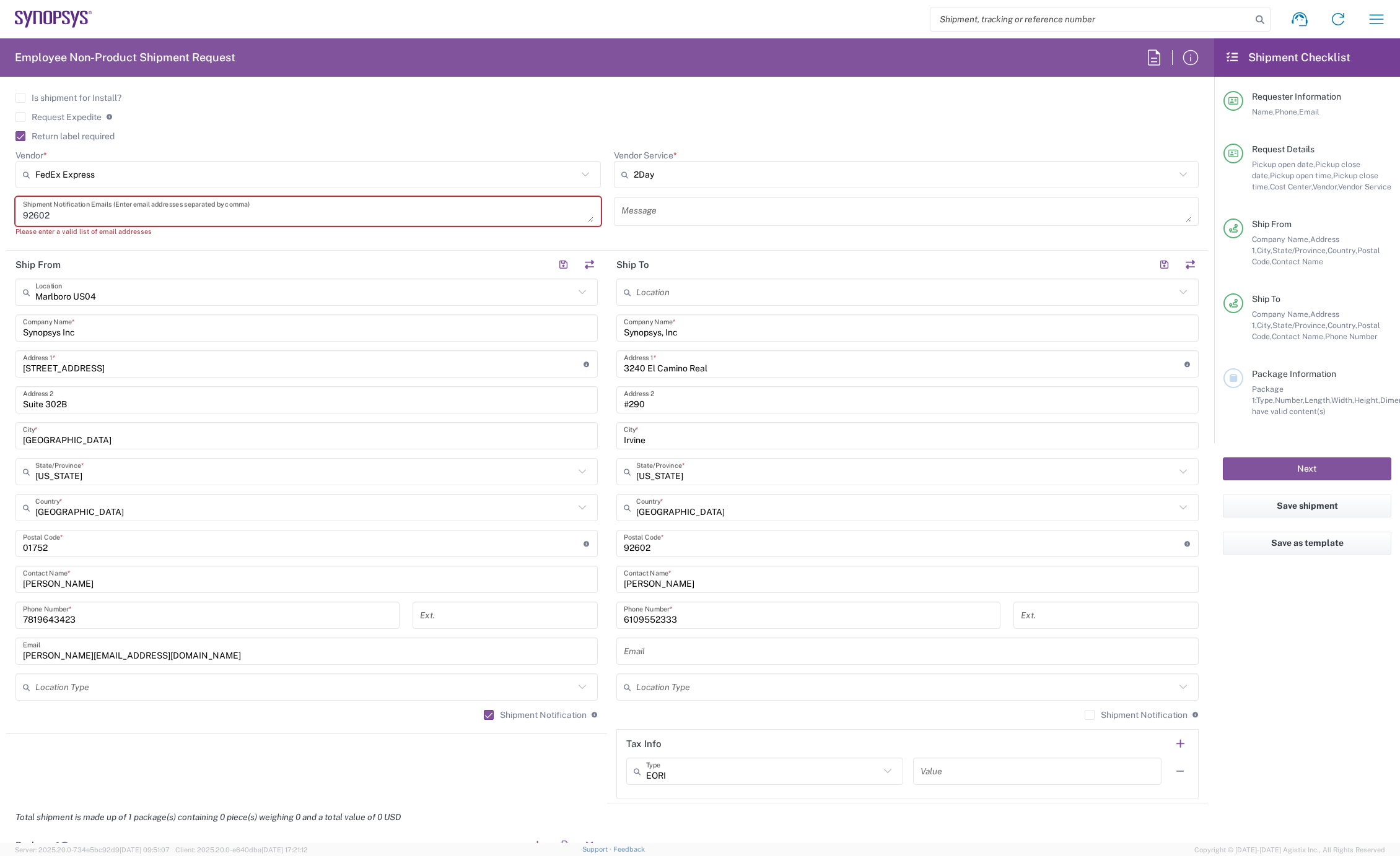
drag, startPoint x: 62, startPoint y: 213, endPoint x: -11, endPoint y: 217, distance: 73.1
click at [0, 217] on html "Shipment request Shipment tracking Employee non-product shipment request My shi…" at bounding box center [700, 428] width 1400 height 856
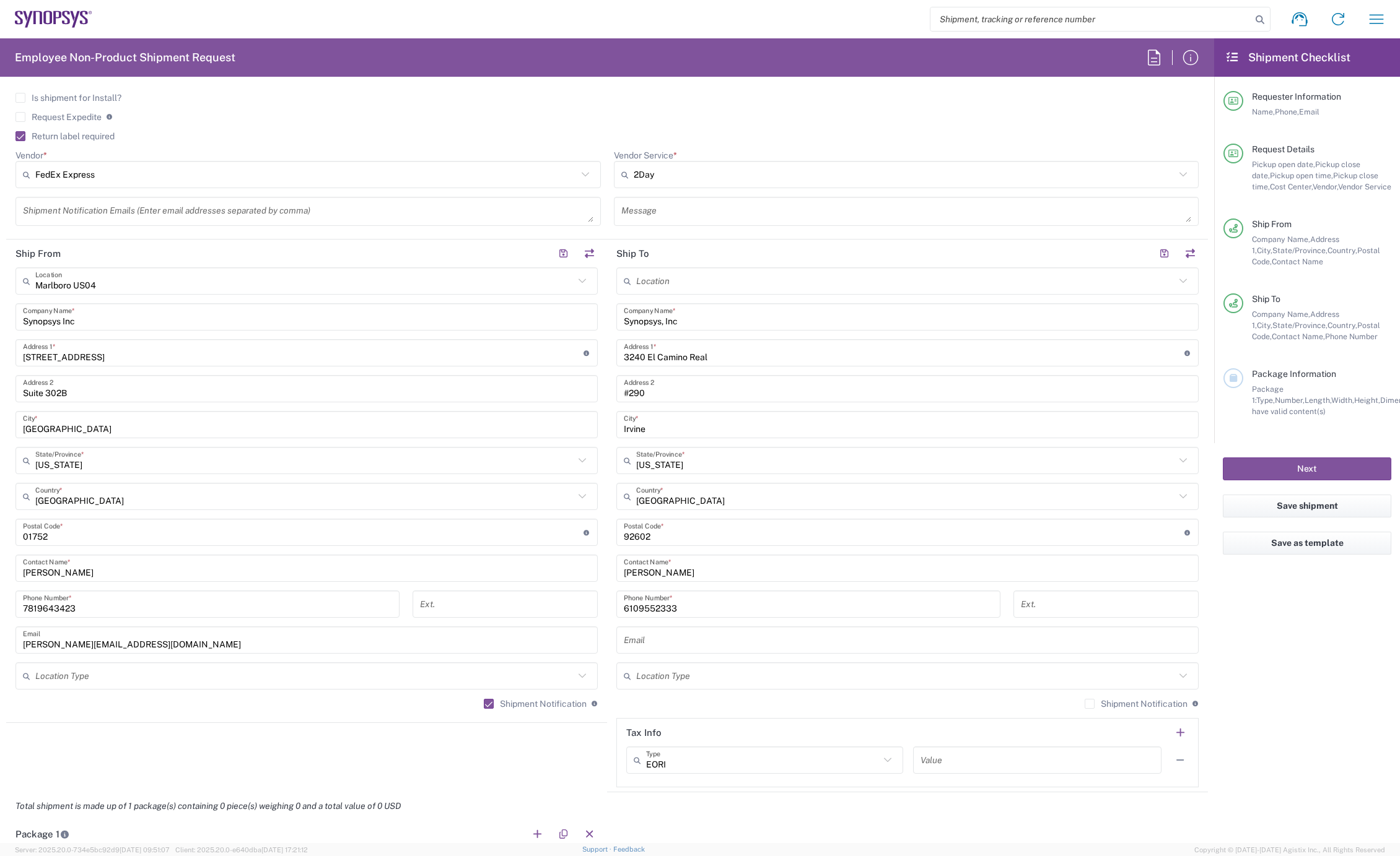
click at [87, 211] on textarea at bounding box center [308, 211] width 570 height 22
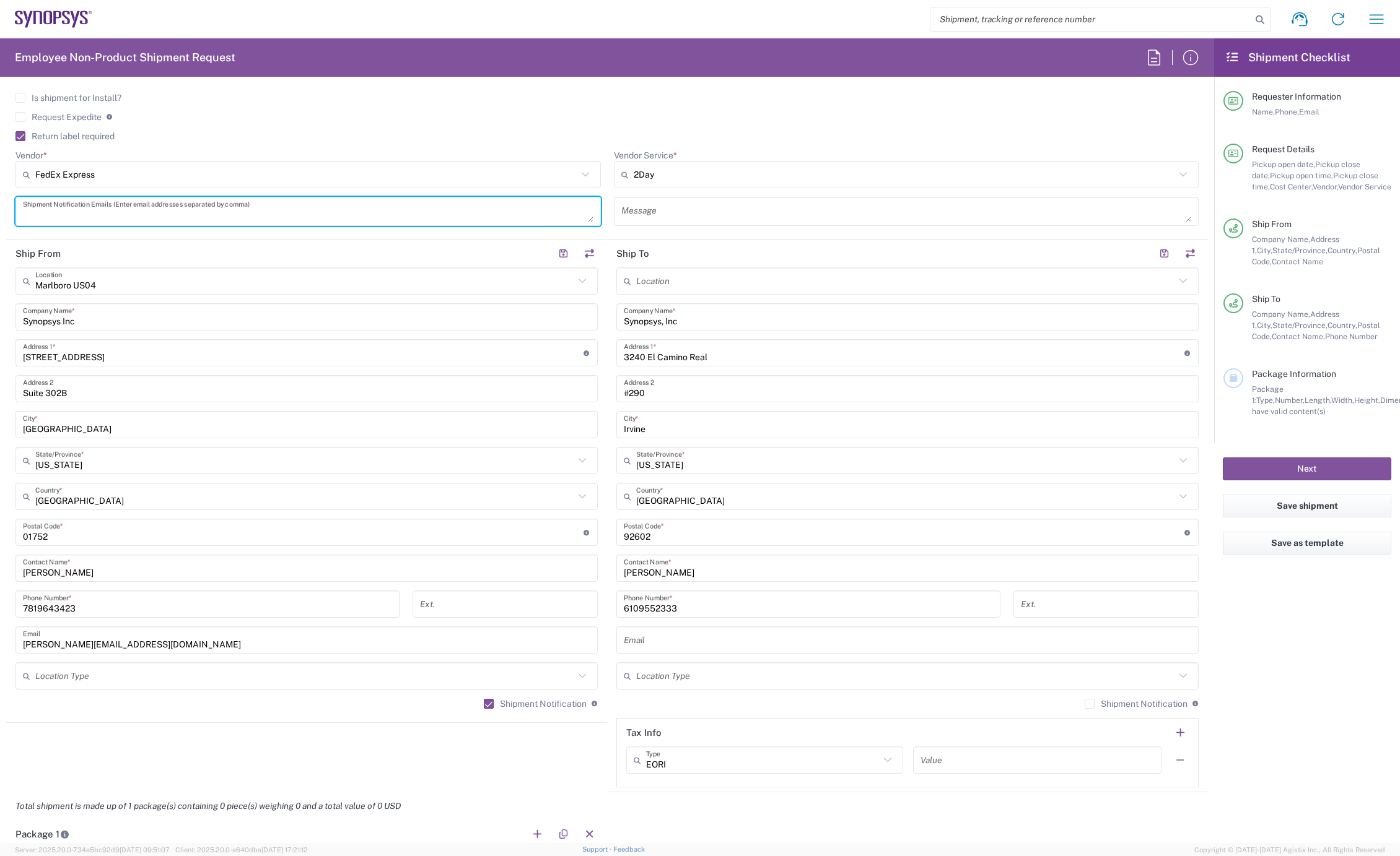
paste textarea "scott.magers@ansys.com"
type textarea "scott.magers@ansys.com"
click at [699, 638] on input "text" at bounding box center [907, 641] width 567 height 22
paste input "scott.magers@synopsys.com"
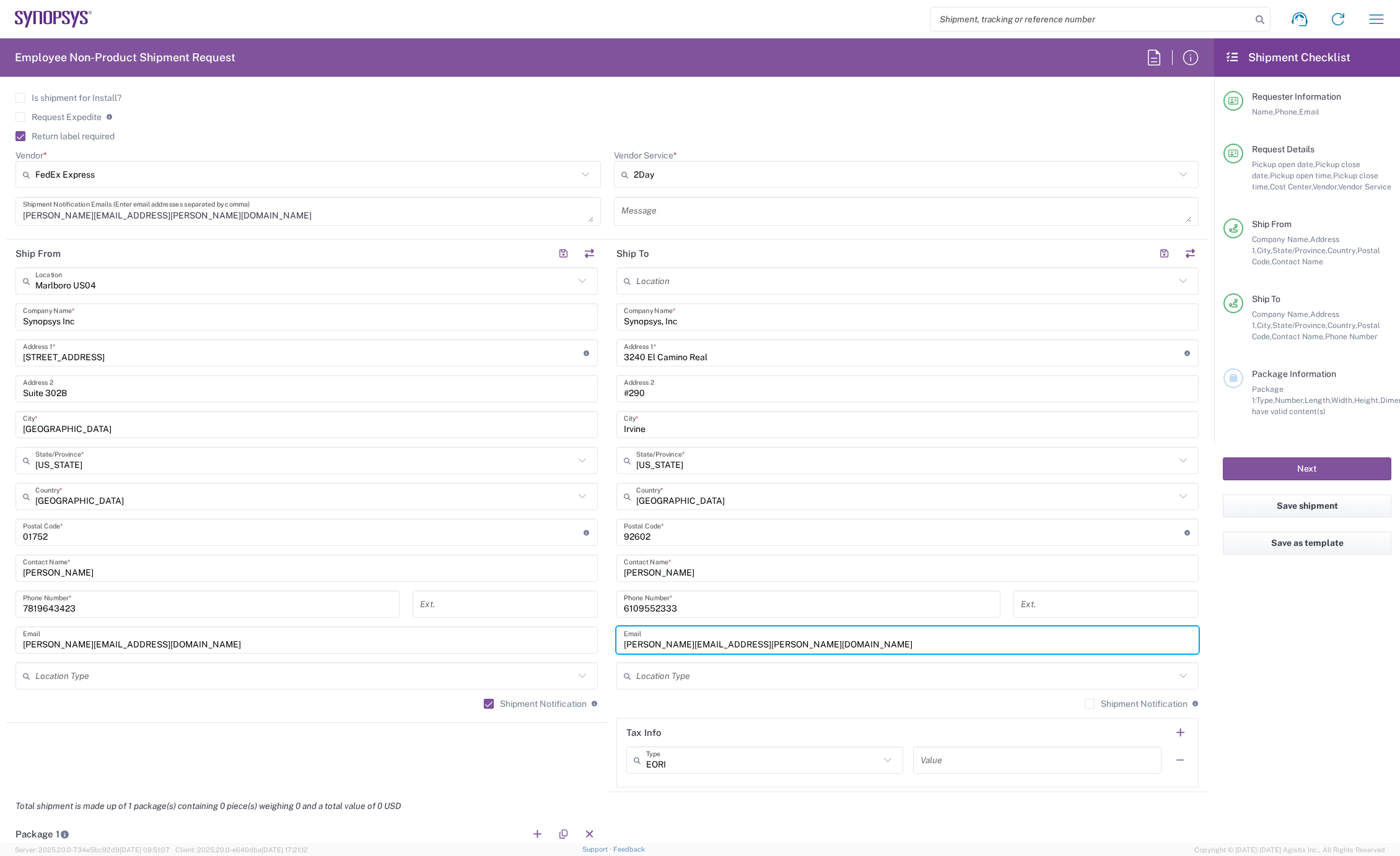
type input "scott.magers@synopsys.com"
click at [1085, 706] on label "Shipment Notification" at bounding box center [1136, 704] width 103 height 10
click at [1090, 704] on input "Shipment Notification" at bounding box center [1090, 704] width 0 height 0
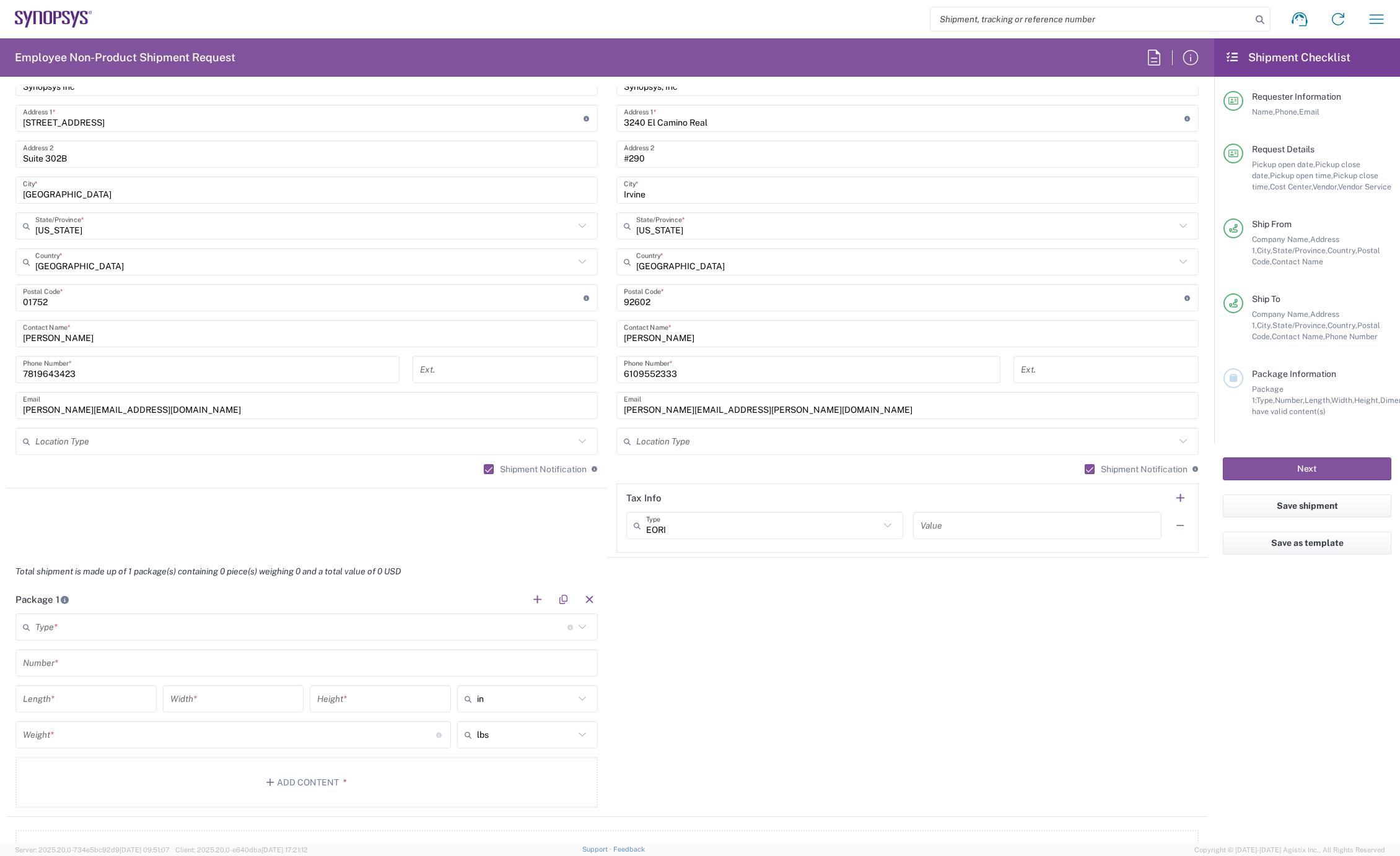
scroll to position [757, 0]
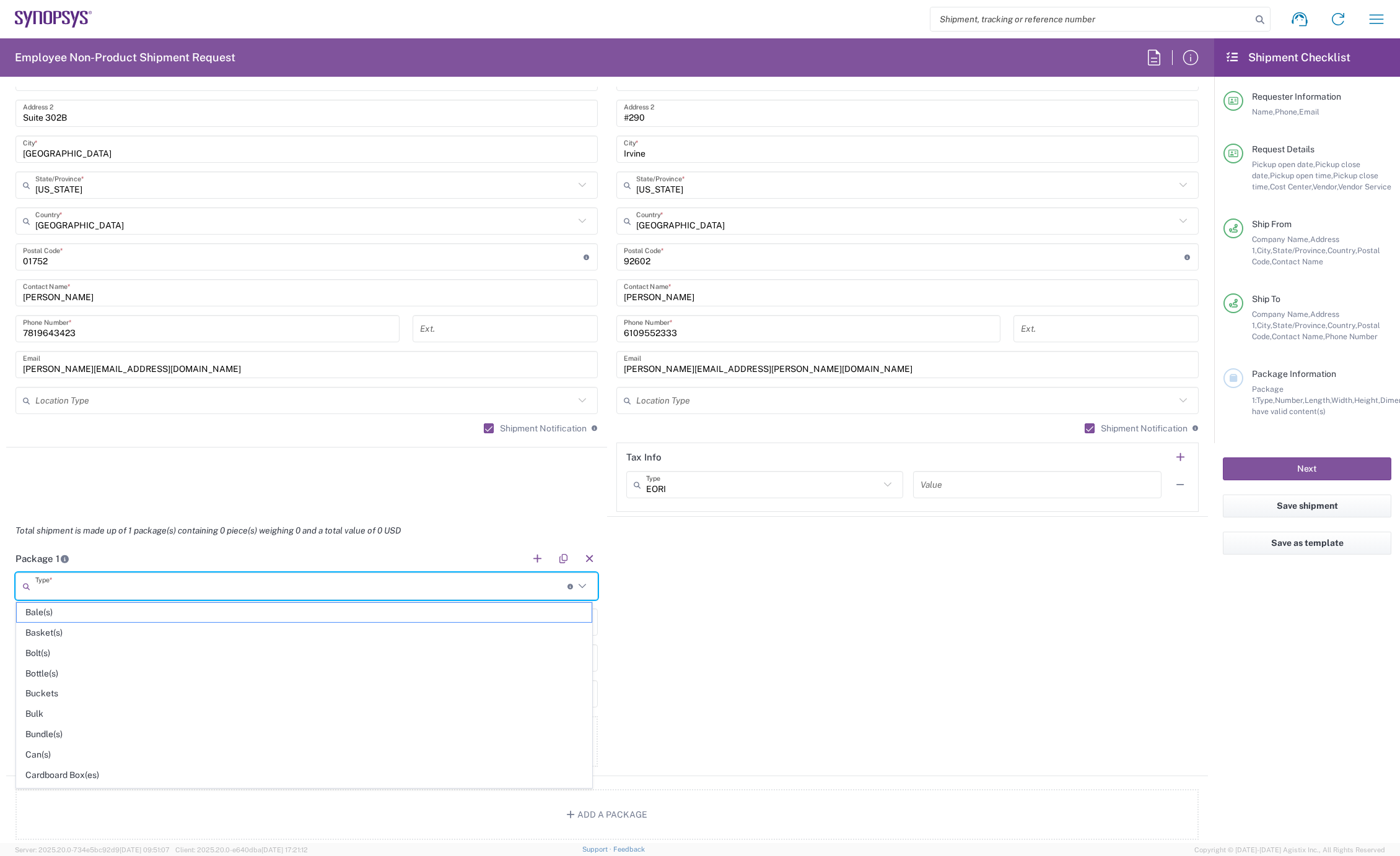
click at [76, 581] on input "text" at bounding box center [301, 587] width 532 height 22
click at [65, 732] on span "Large Box" at bounding box center [304, 723] width 575 height 19
type input "Large Box"
type input "17.5"
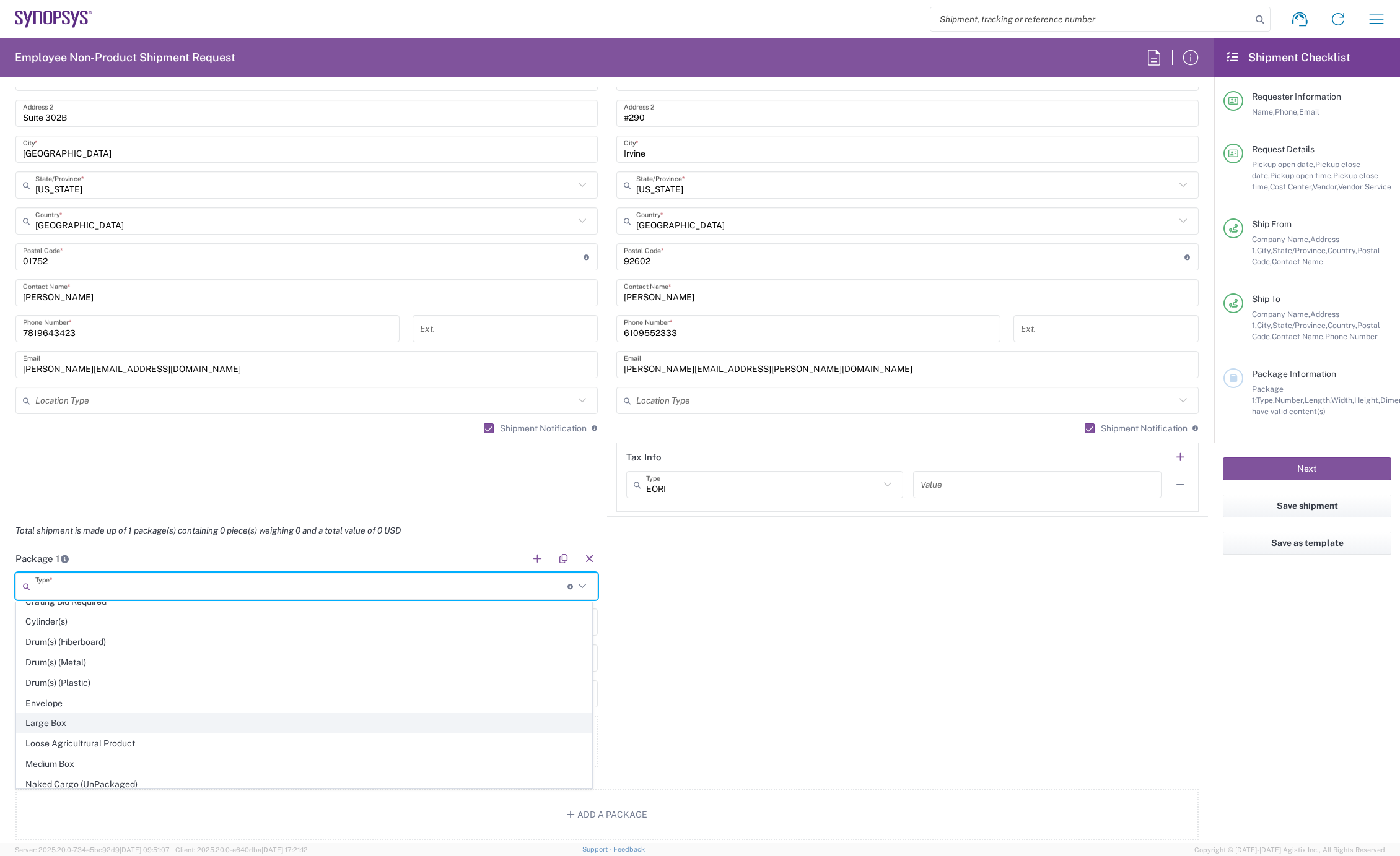
type input "12.5"
type input "3"
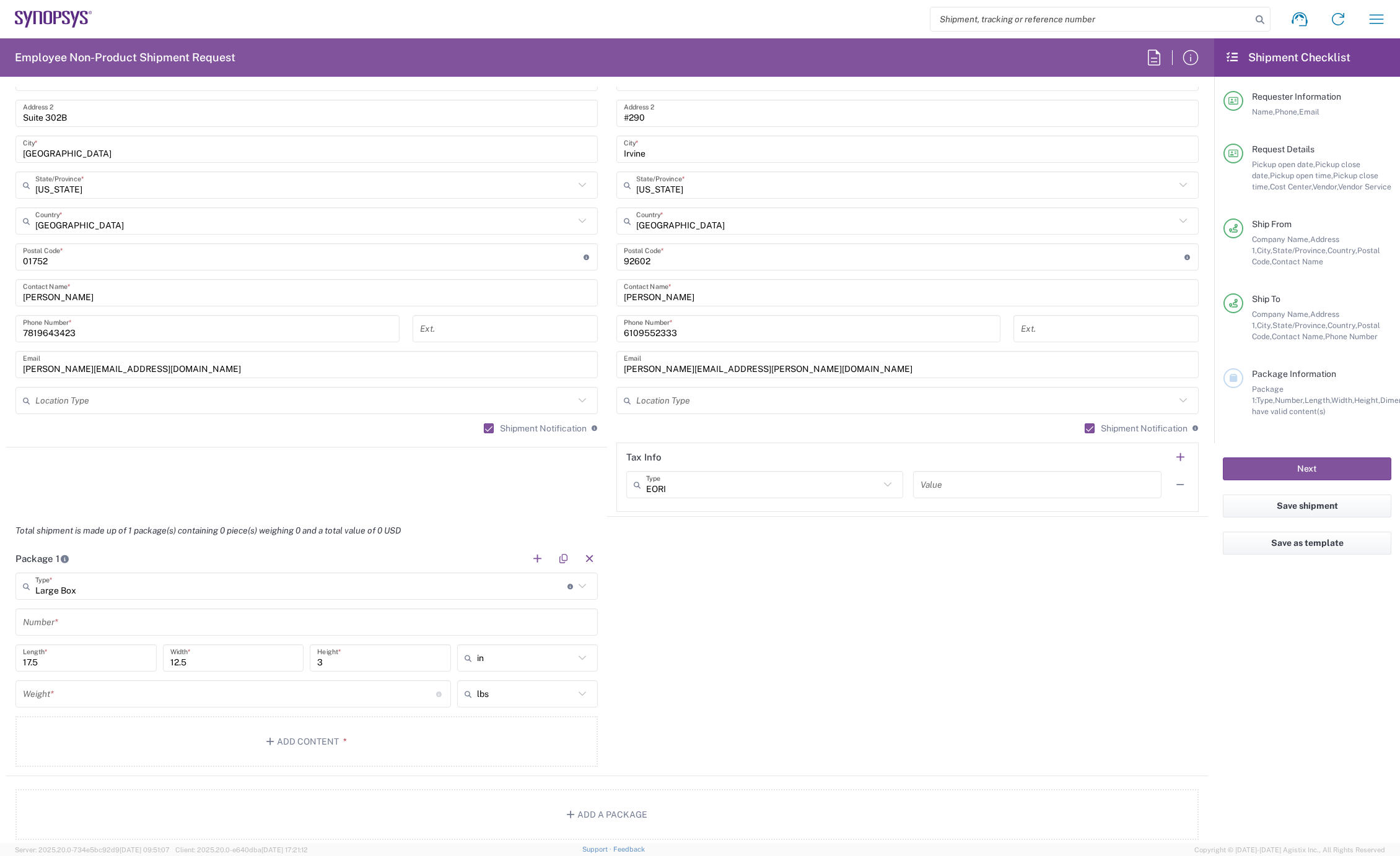
click at [53, 620] on input "text" at bounding box center [306, 623] width 567 height 22
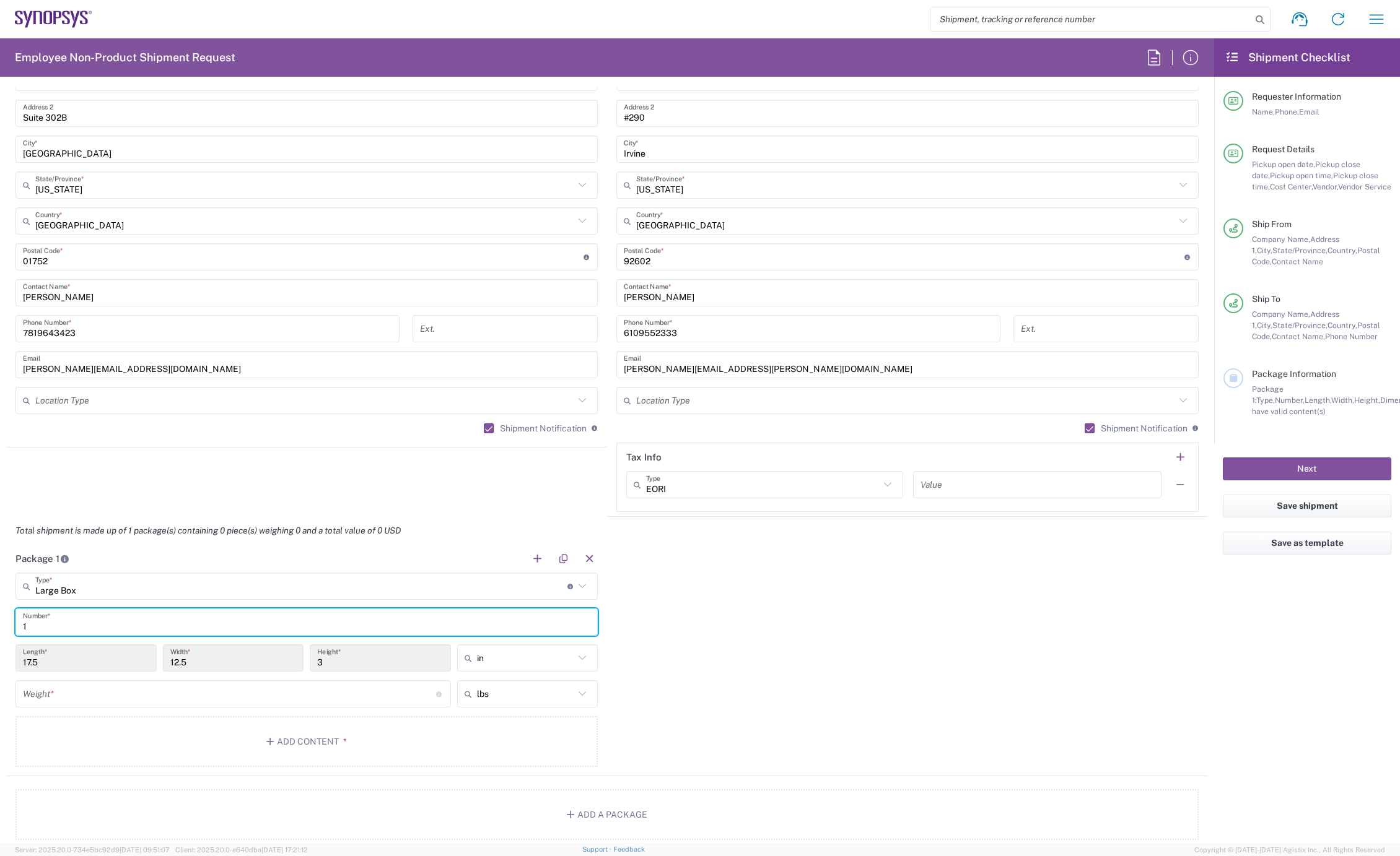
type input "1"
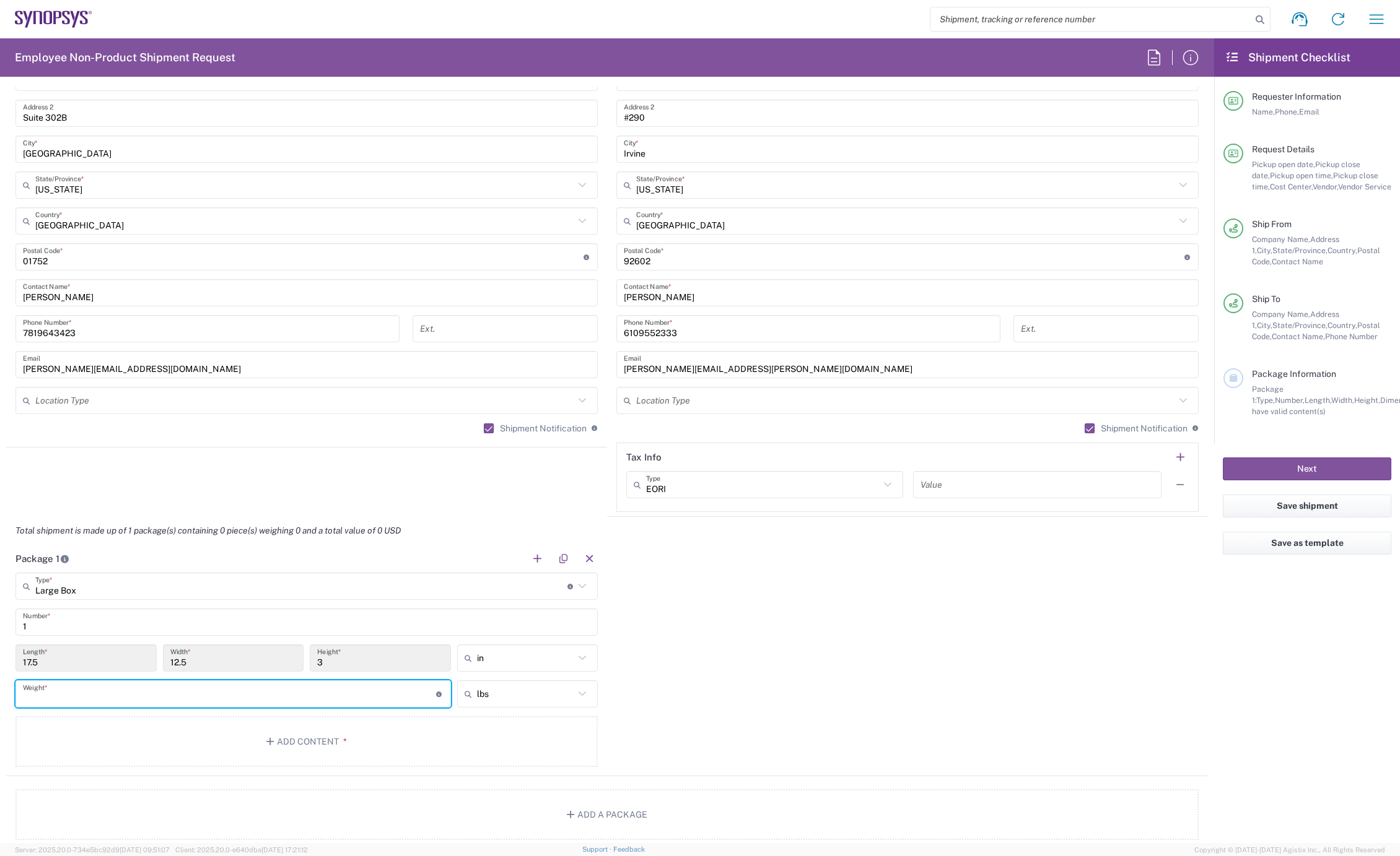
click at [56, 694] on input "number" at bounding box center [229, 695] width 413 height 22
type input "5"
click at [183, 752] on button "Add Content *" at bounding box center [306, 741] width 582 height 50
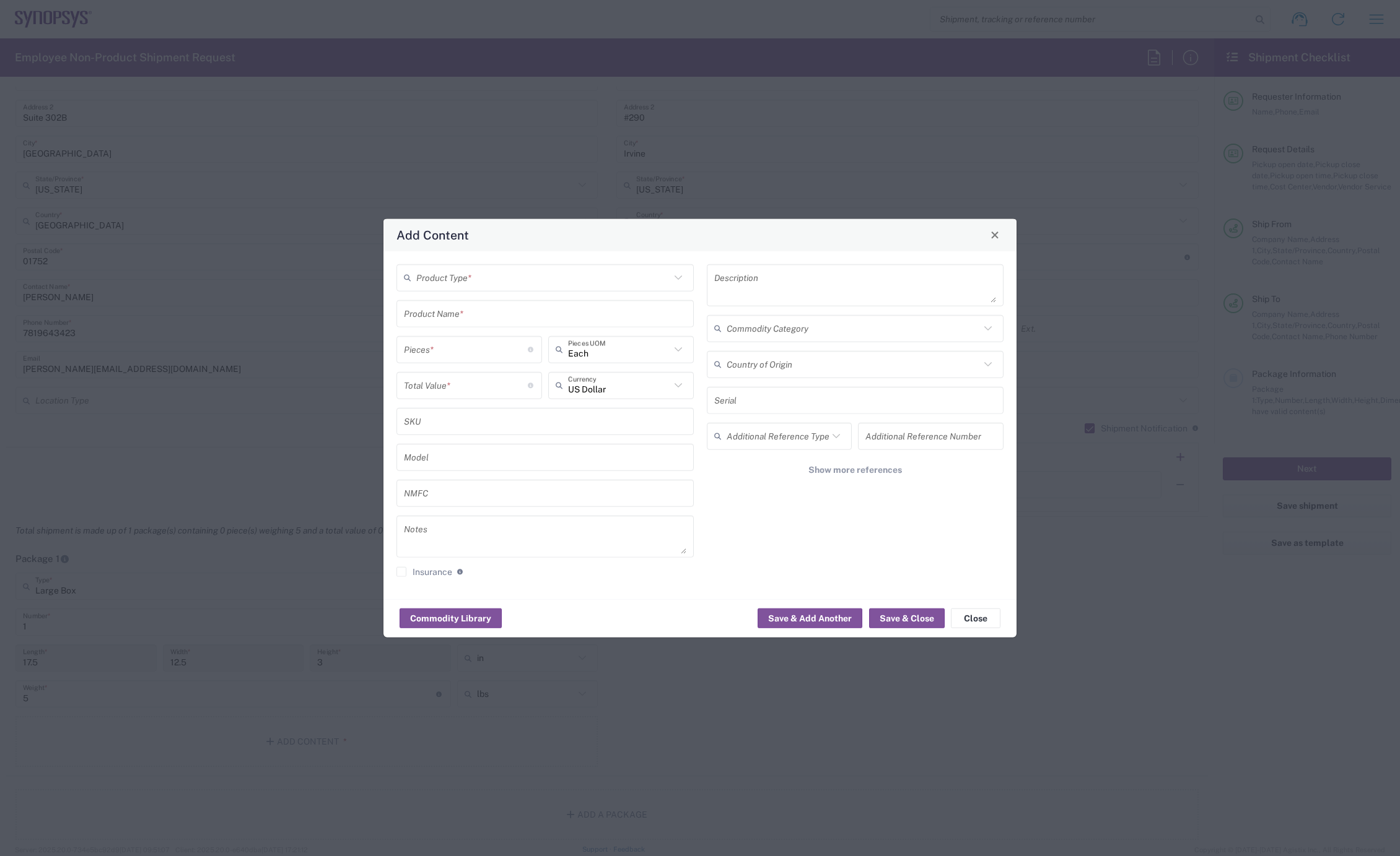
click at [500, 280] on input "text" at bounding box center [543, 277] width 254 height 22
click at [481, 328] on span "General Commodity" at bounding box center [545, 324] width 294 height 19
type input "General Commodity"
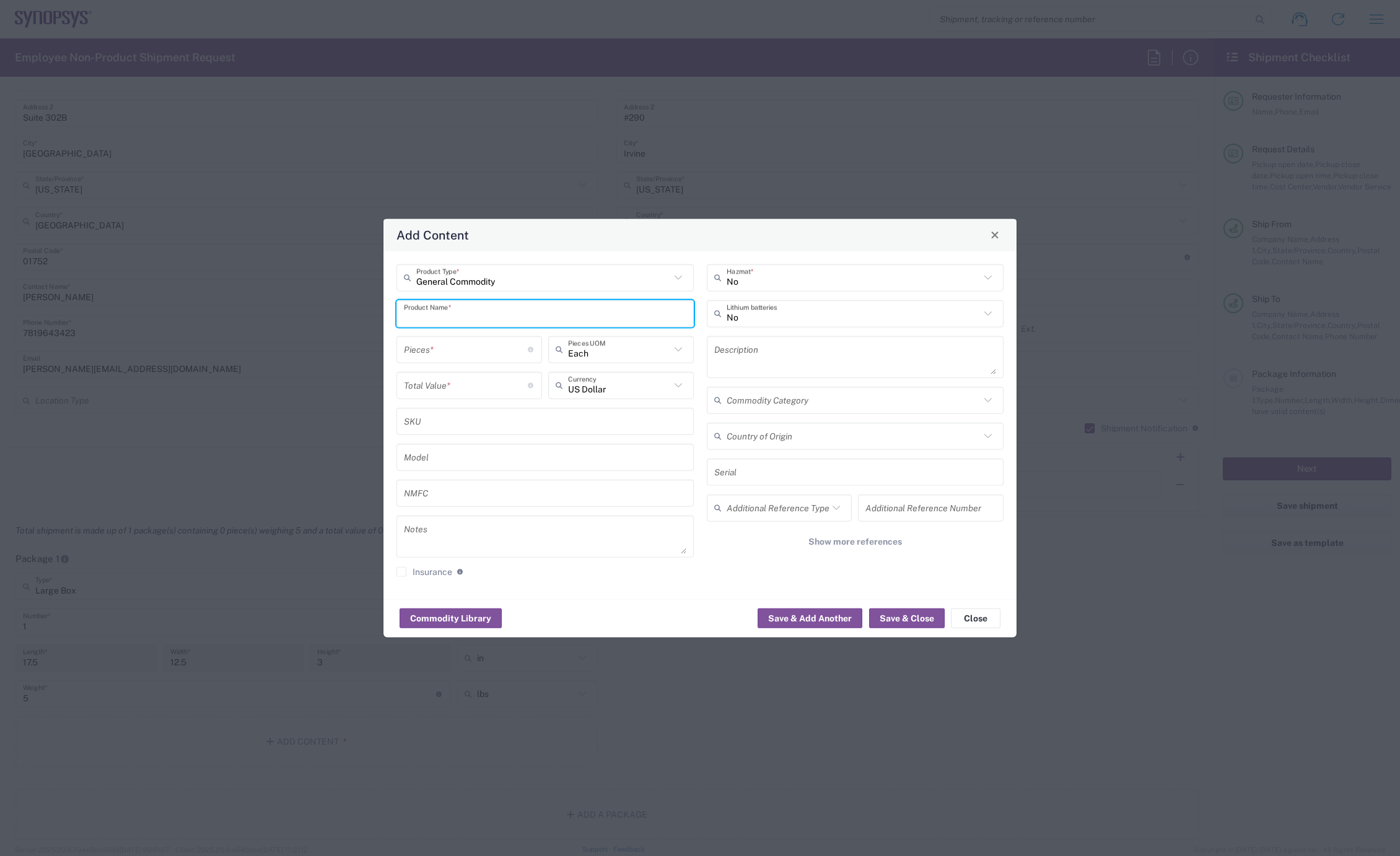
click at [448, 313] on input "text" at bounding box center [545, 313] width 283 height 22
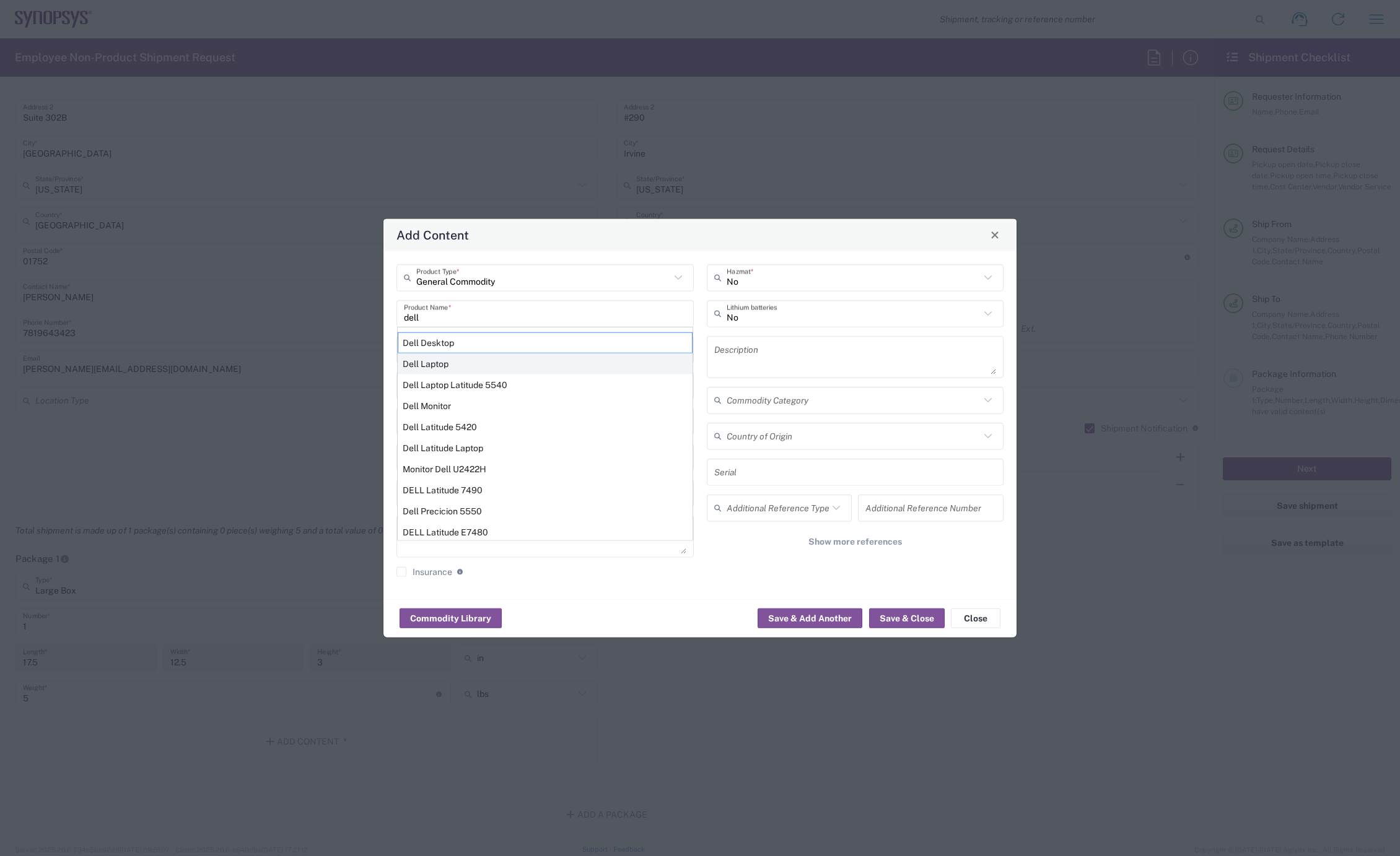
click at [440, 360] on div "Dell Laptop" at bounding box center [545, 363] width 295 height 21
type input "Dell Laptop"
type textarea "Dell Laptop"
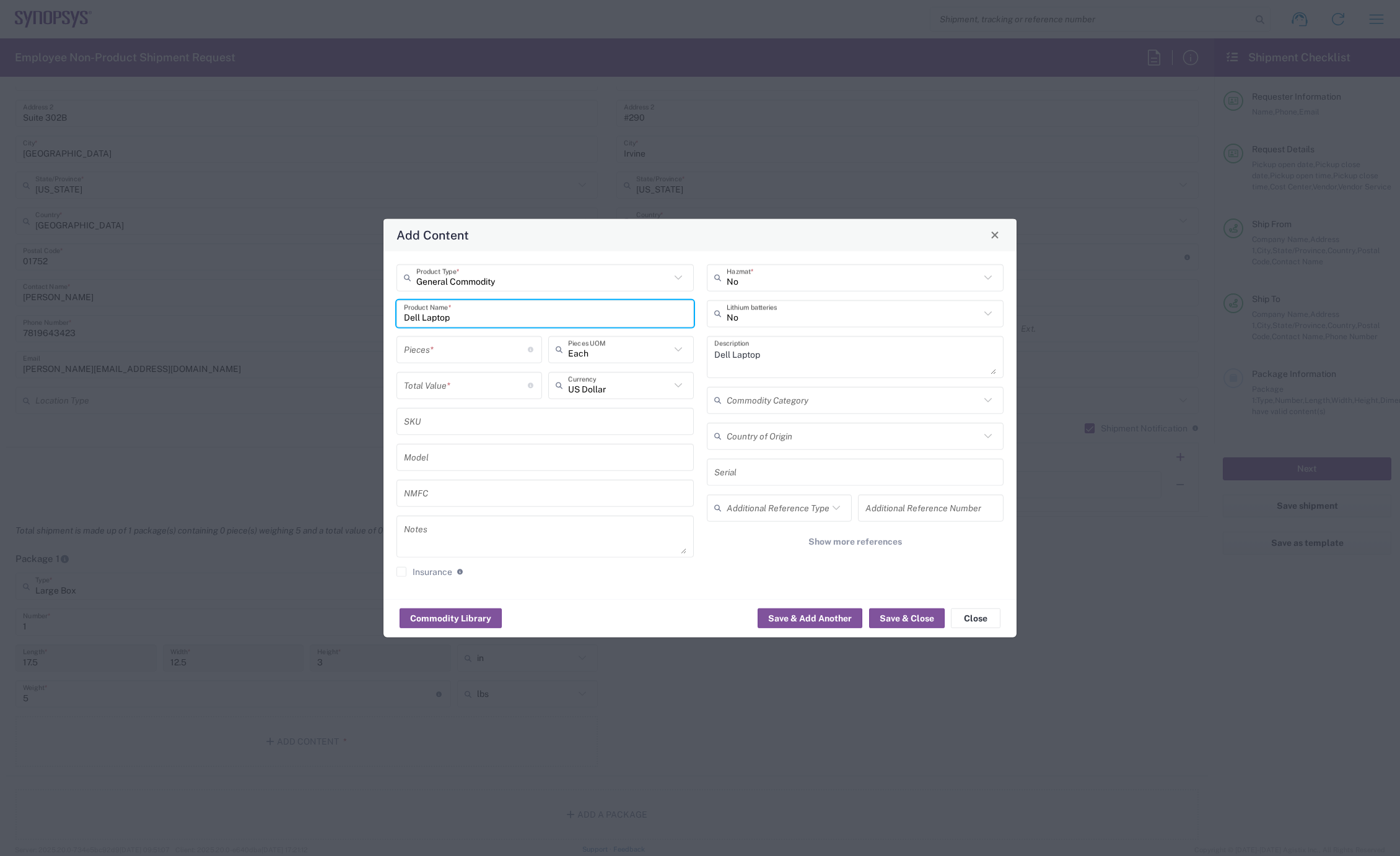
click at [440, 355] on input "number" at bounding box center [466, 349] width 124 height 22
type input "1"
click at [435, 385] on input "number" at bounding box center [466, 385] width 124 height 22
type input "950"
click at [885, 619] on button "Save & Close" at bounding box center [907, 618] width 76 height 19
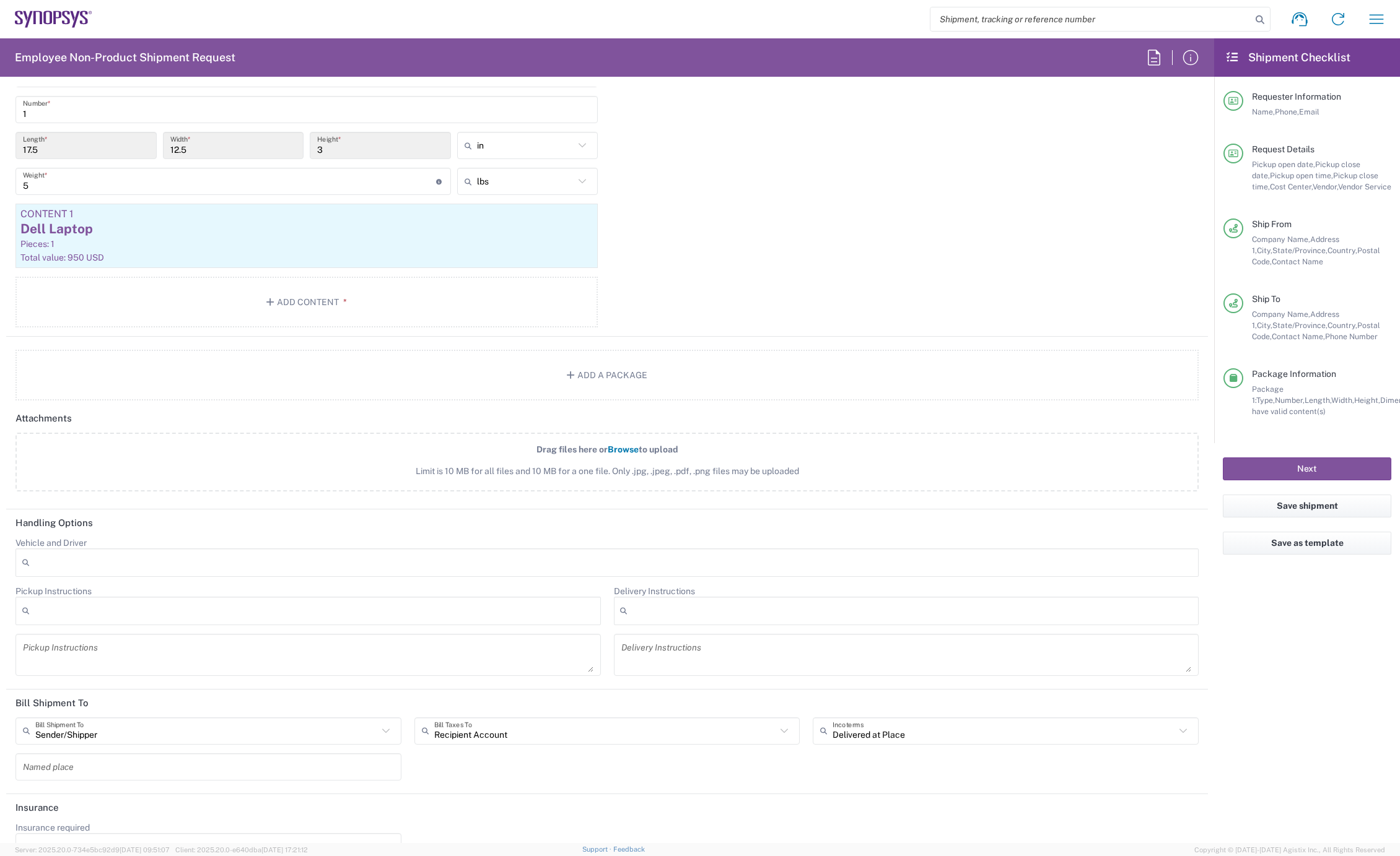
scroll to position [1296, 0]
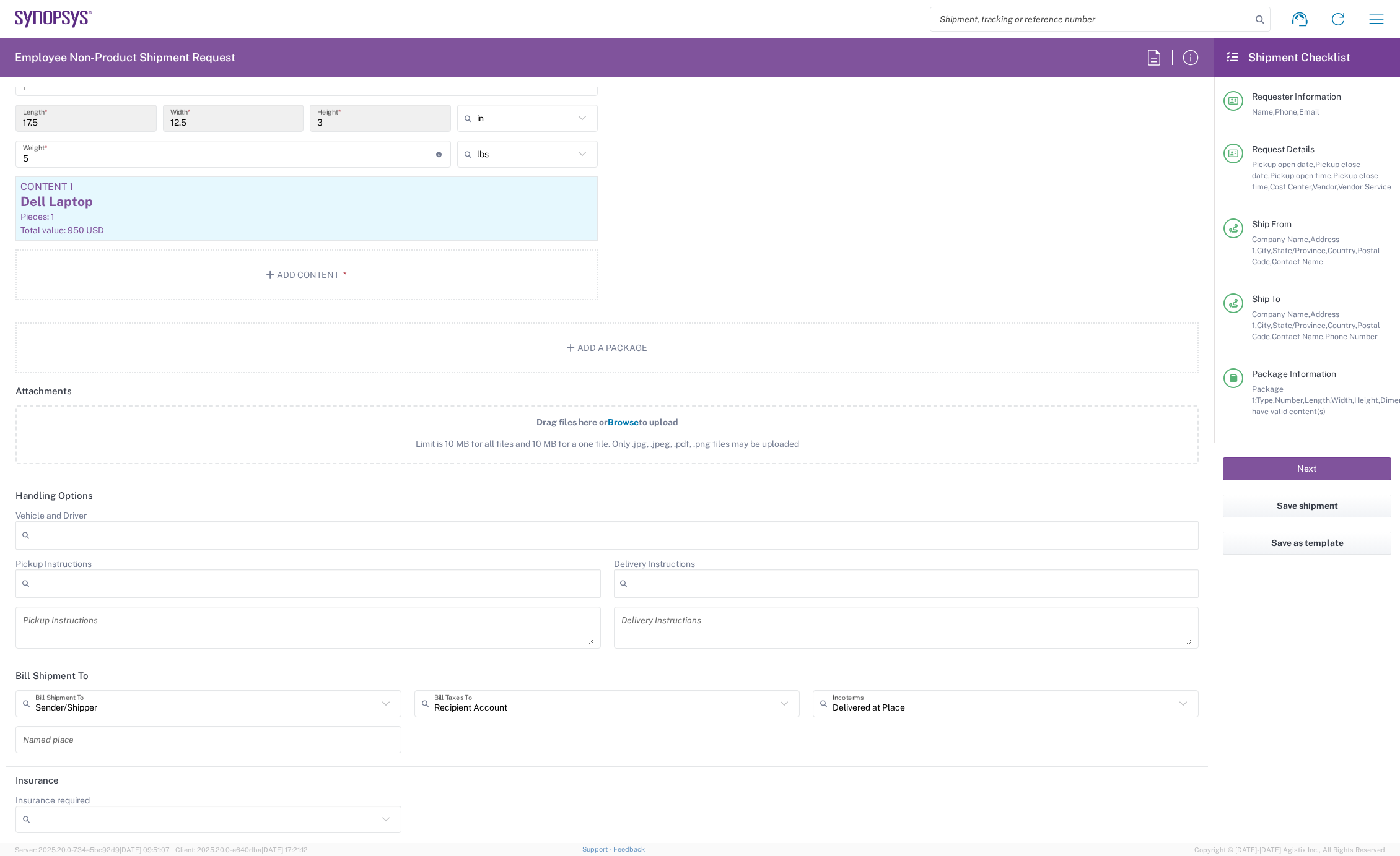
click at [469, 703] on input "Recipient Account" at bounding box center [605, 704] width 342 height 22
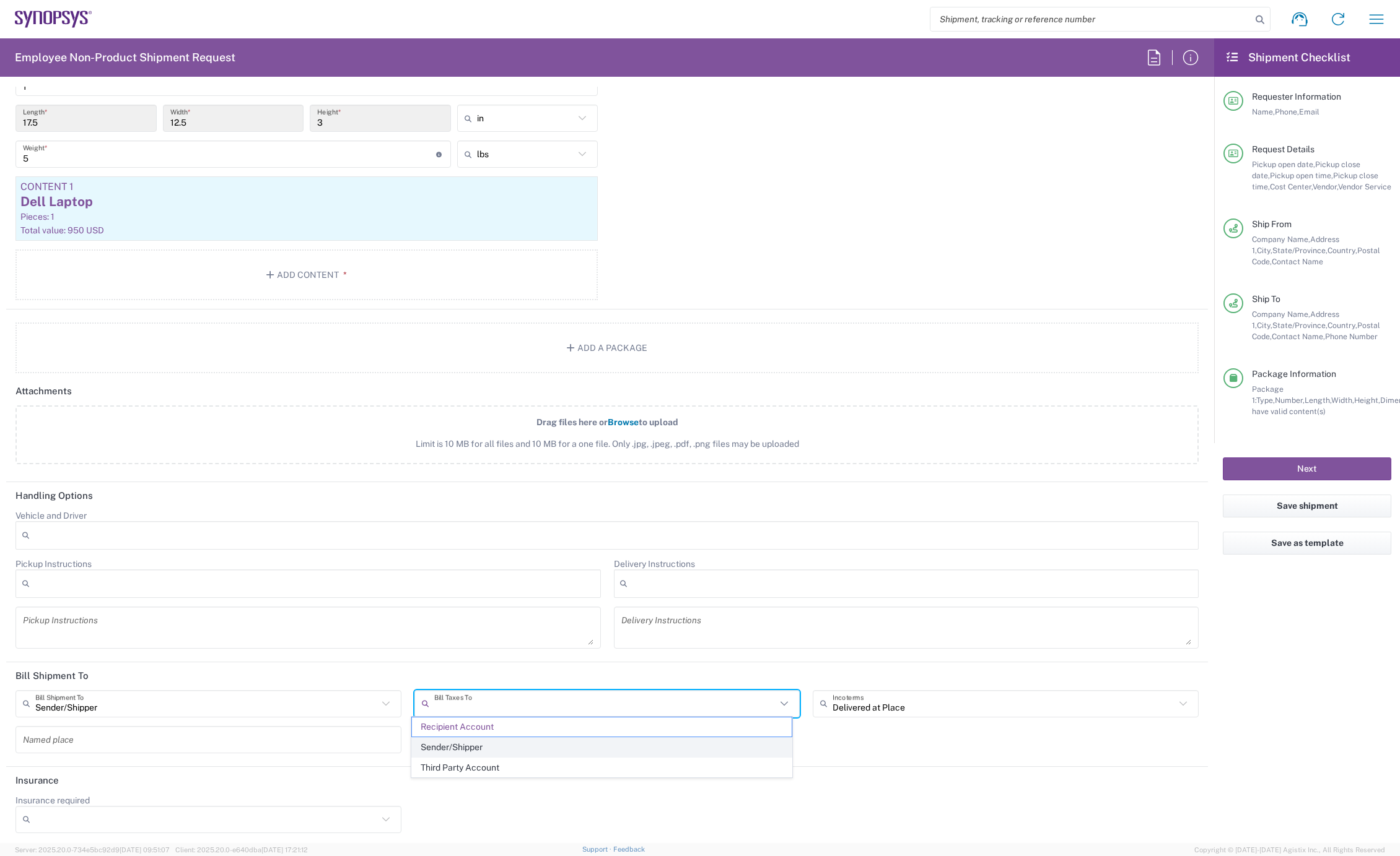
click at [471, 741] on span "Sender/Shipper" at bounding box center [601, 747] width 380 height 19
type input "Sender/Shipper"
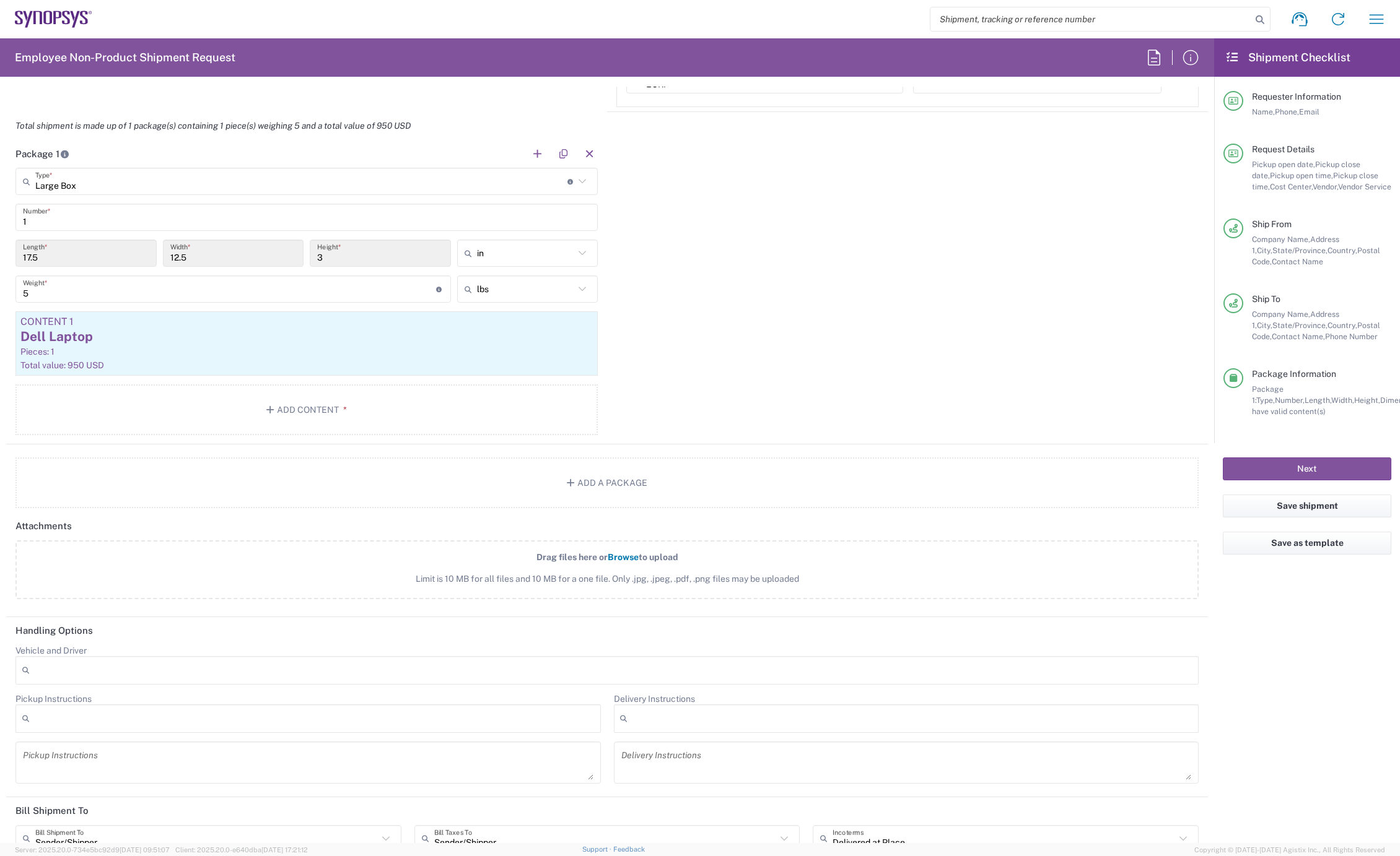
scroll to position [953, 0]
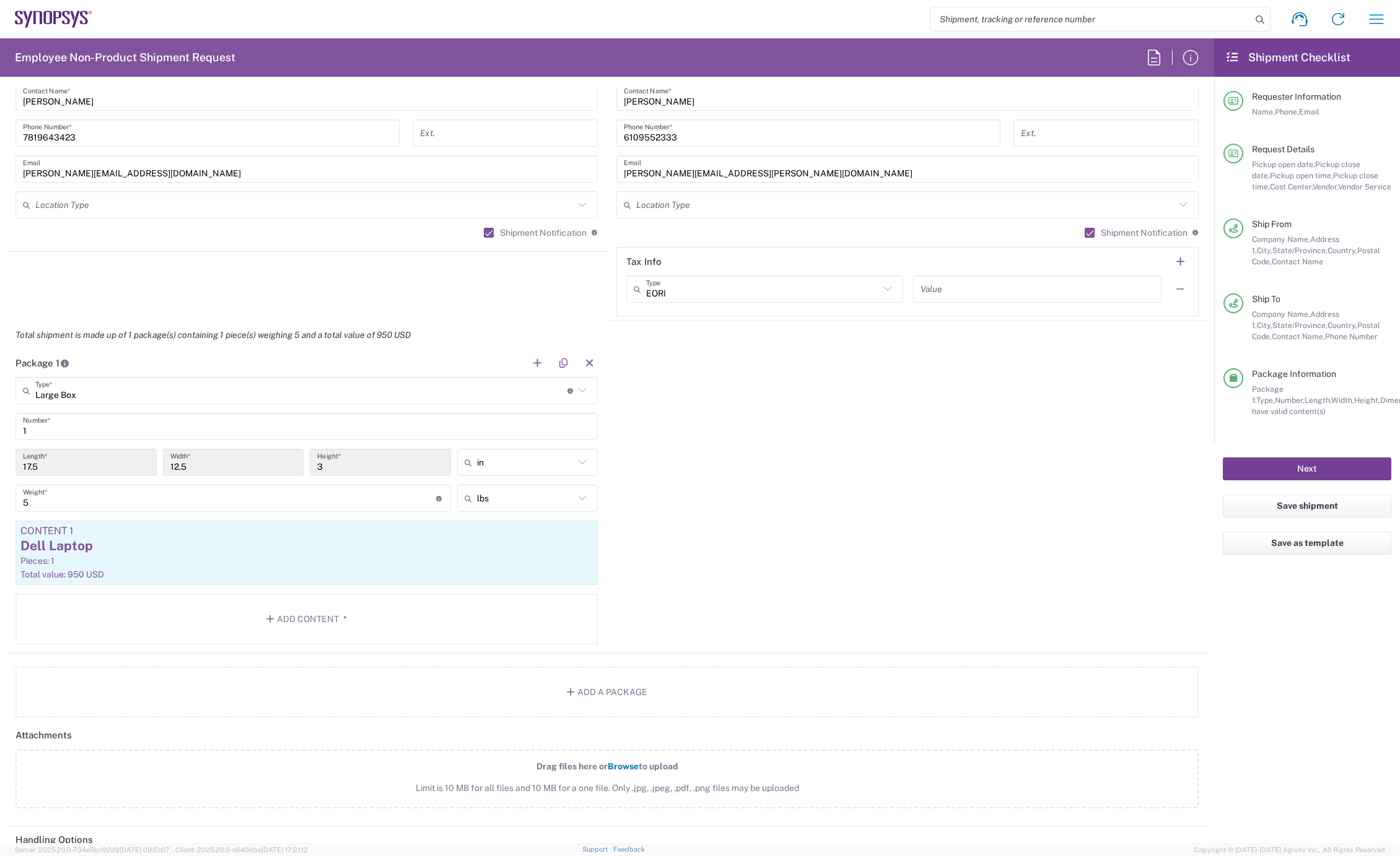
click at [1336, 469] on button "Next" at bounding box center [1307, 469] width 169 height 23
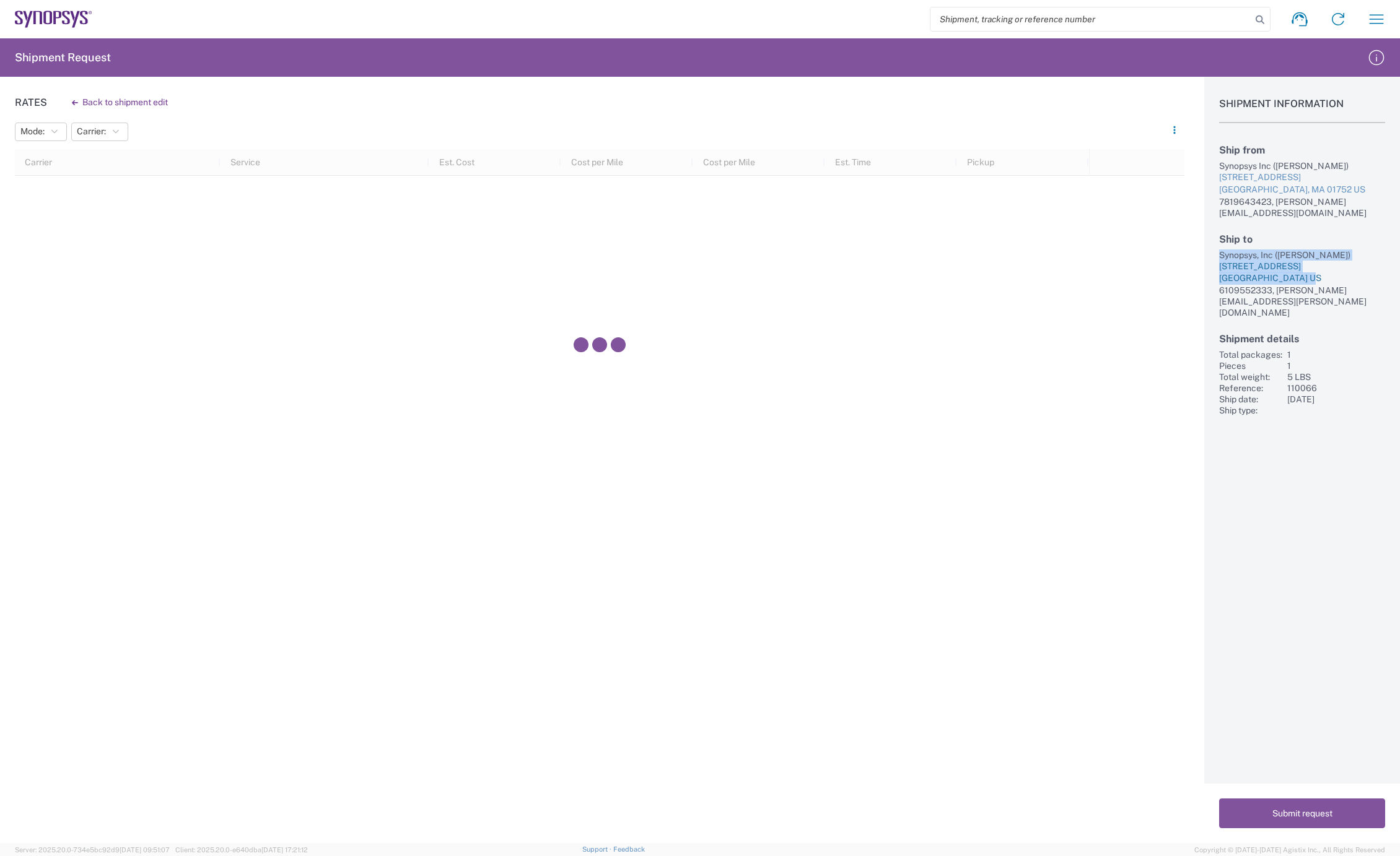
drag, startPoint x: 1218, startPoint y: 240, endPoint x: 1345, endPoint y: 267, distance: 129.8
click at [1345, 267] on div "Shipment Information Ship from Synopsys Inc (Melissa Baudanza) 11 Apex Drive Su…" at bounding box center [1303, 246] width 196 height 339
copy div "Synopsys, Inc (Scott Magers) 3240 El Camino Real #290 Irvine, CA 92602 US"
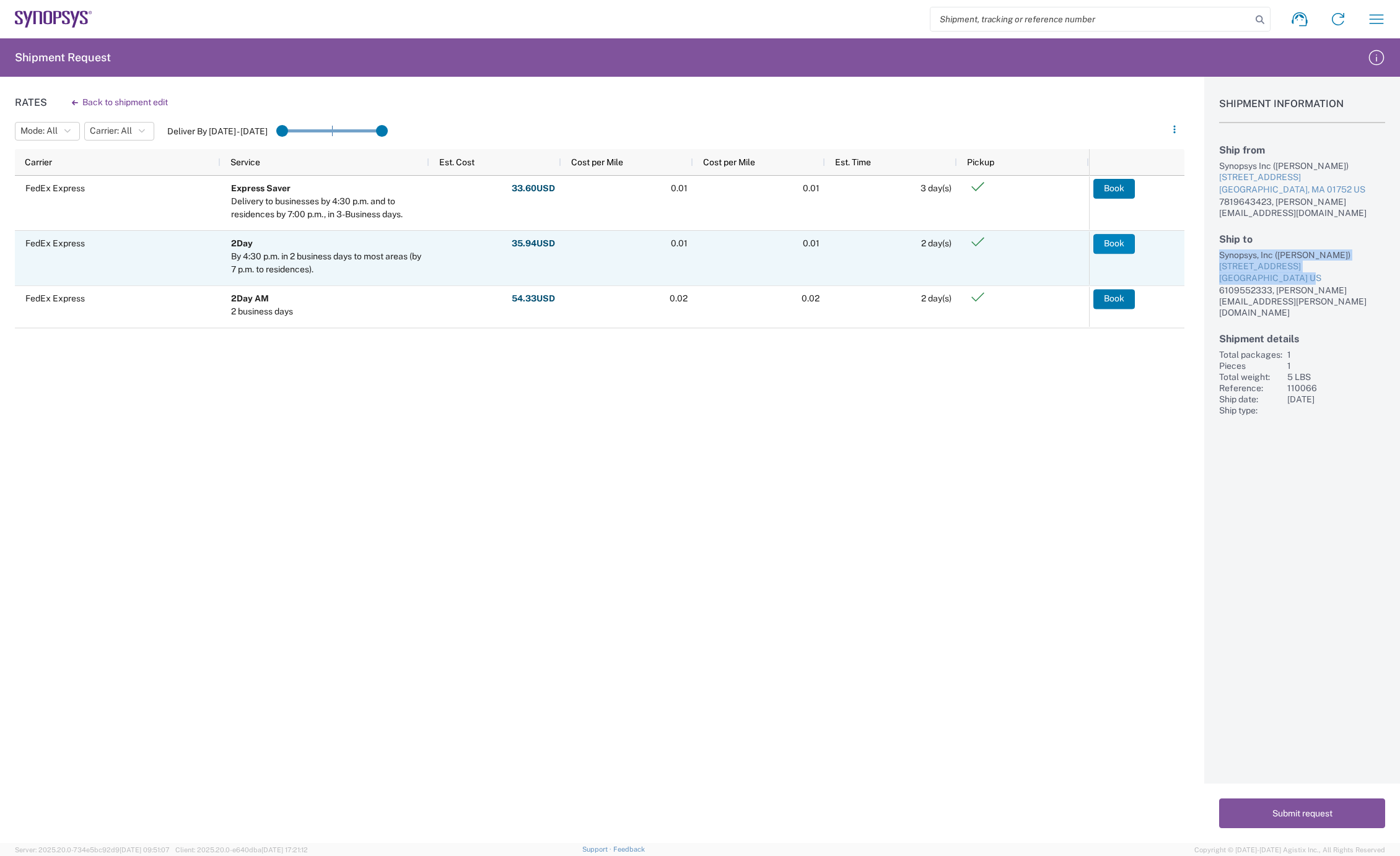
click at [1114, 244] on button "Book" at bounding box center [1115, 244] width 42 height 19
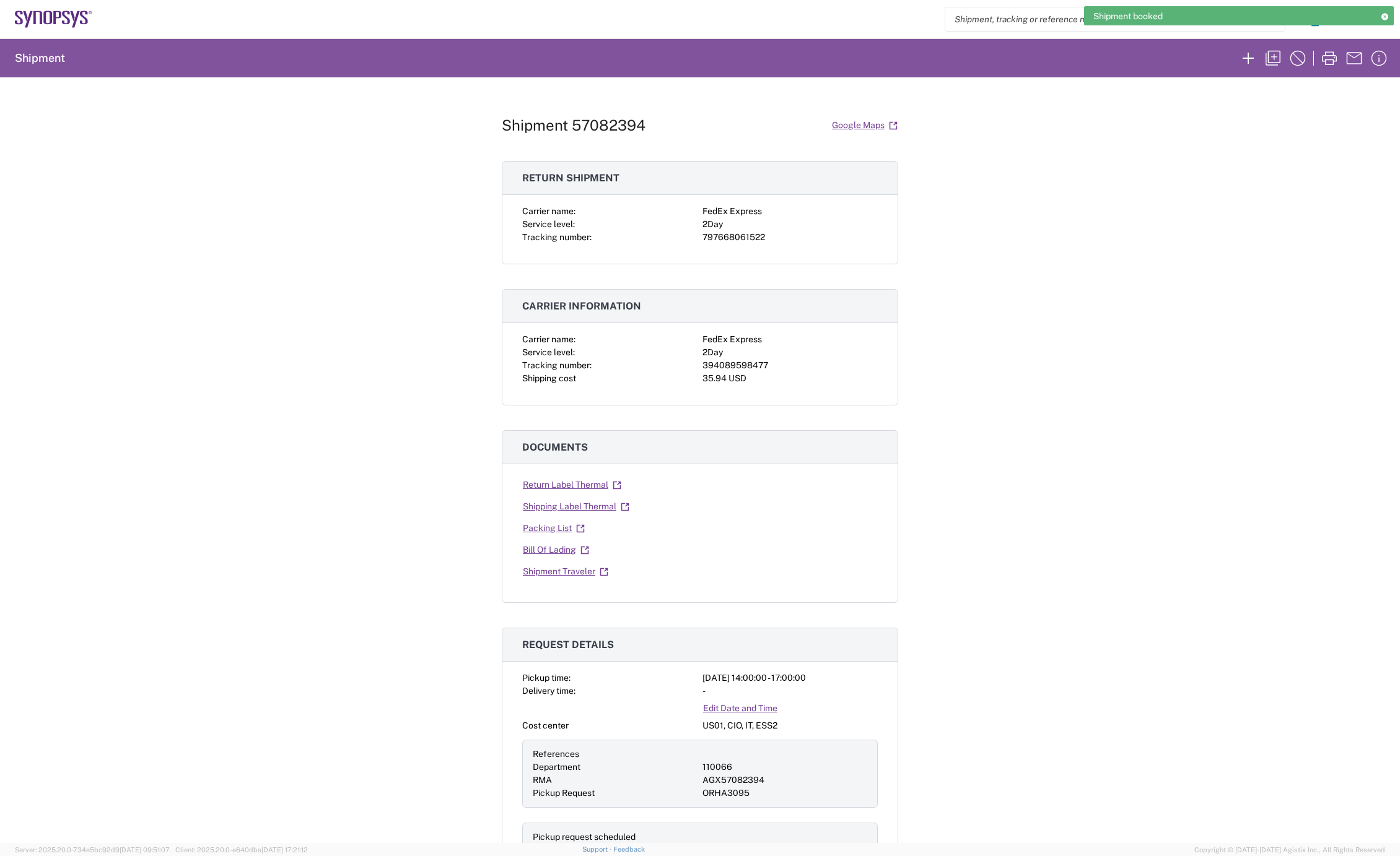
click at [741, 363] on div "394089598477" at bounding box center [789, 365] width 175 height 13
copy div "394089598477"
click at [742, 238] on div "797668061522" at bounding box center [789, 238] width 175 height 13
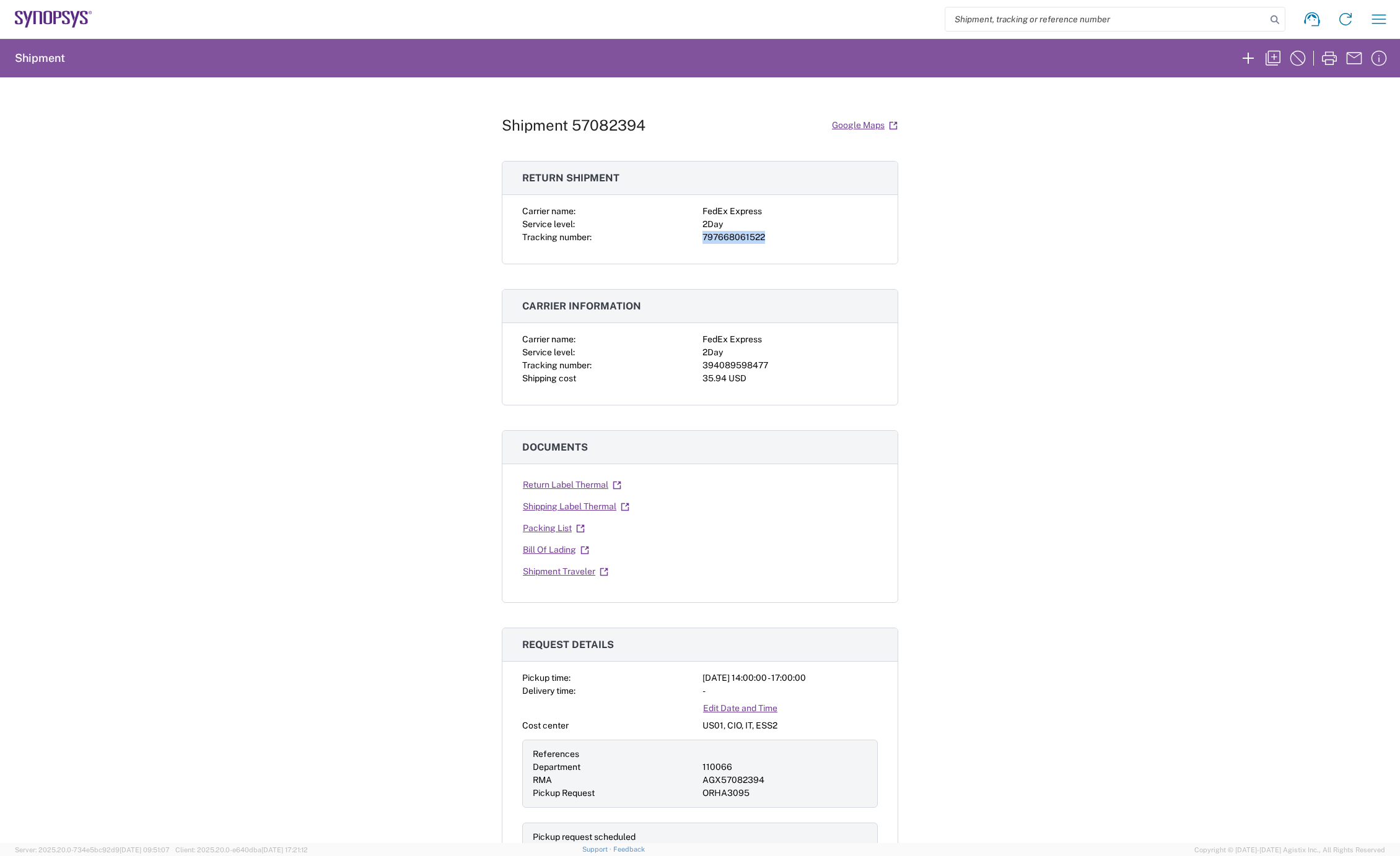
copy div "797668061522"
click at [575, 506] on link "Shipping Label Thermal" at bounding box center [576, 507] width 108 height 22
click at [598, 485] on link "Return Label Thermal" at bounding box center [572, 485] width 99 height 22
